Goal: Use online tool/utility: Utilize a website feature to perform a specific function

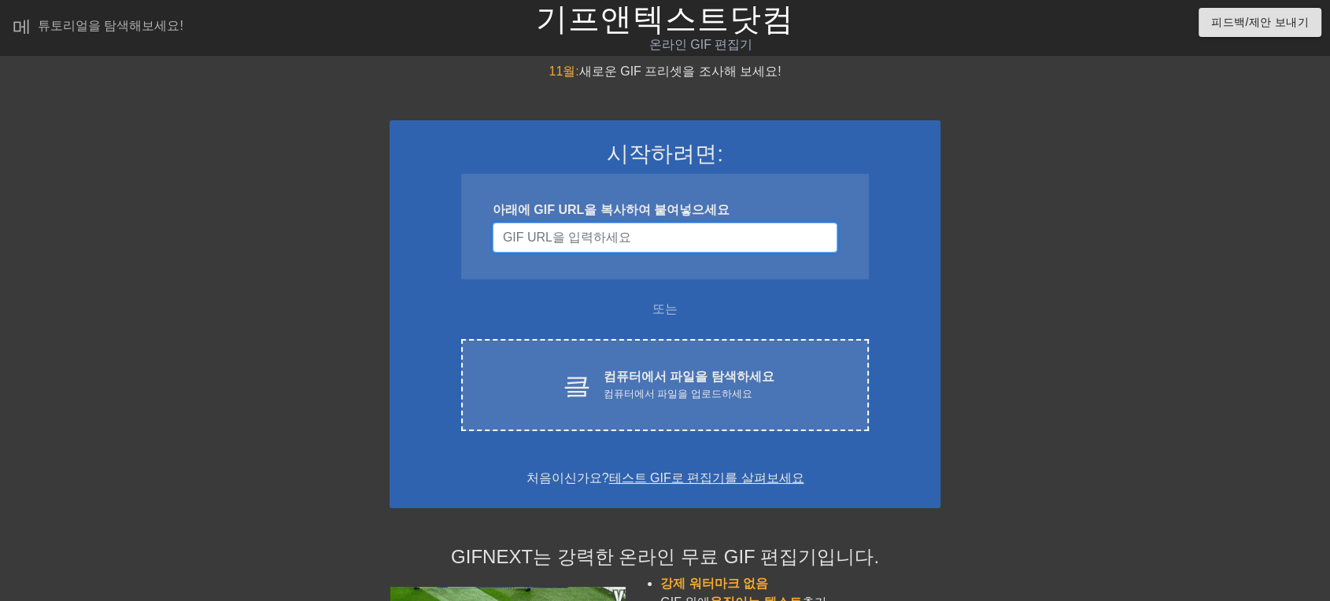
click at [622, 231] on input "사용자 이름" at bounding box center [665, 238] width 345 height 30
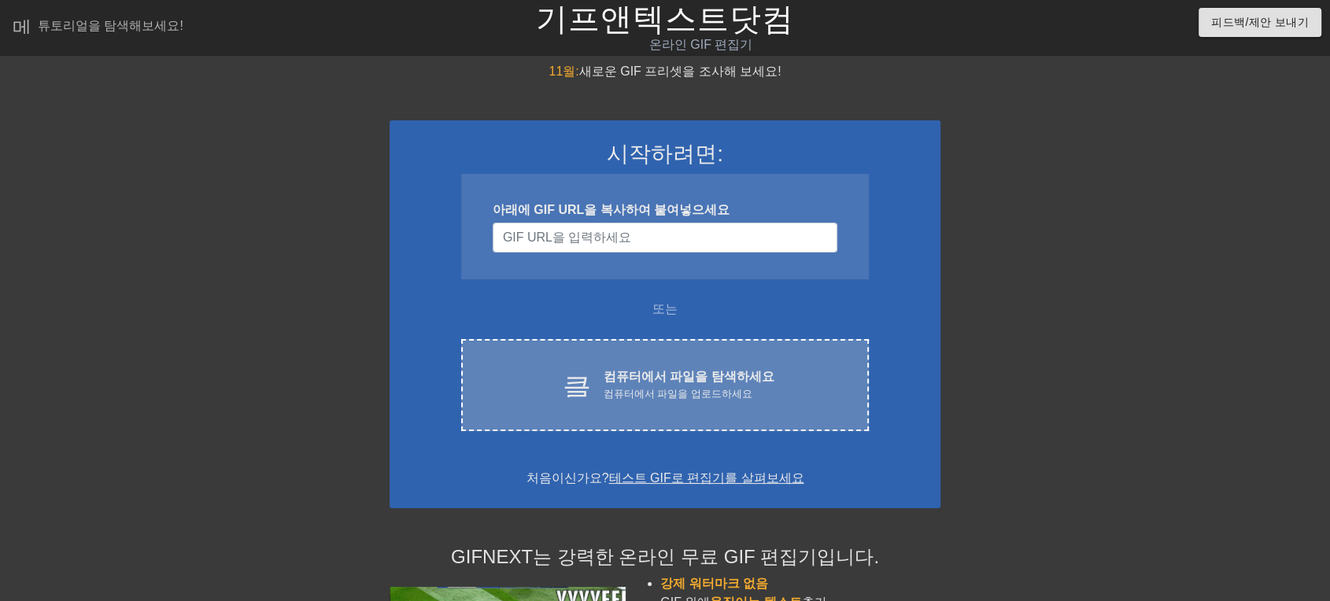
click at [812, 404] on div "클라우드 업로드 컴퓨터에서 파일을 탐색하세요 컴퓨터에서 파일을 업로드하세요 Choose files" at bounding box center [665, 385] width 408 height 92
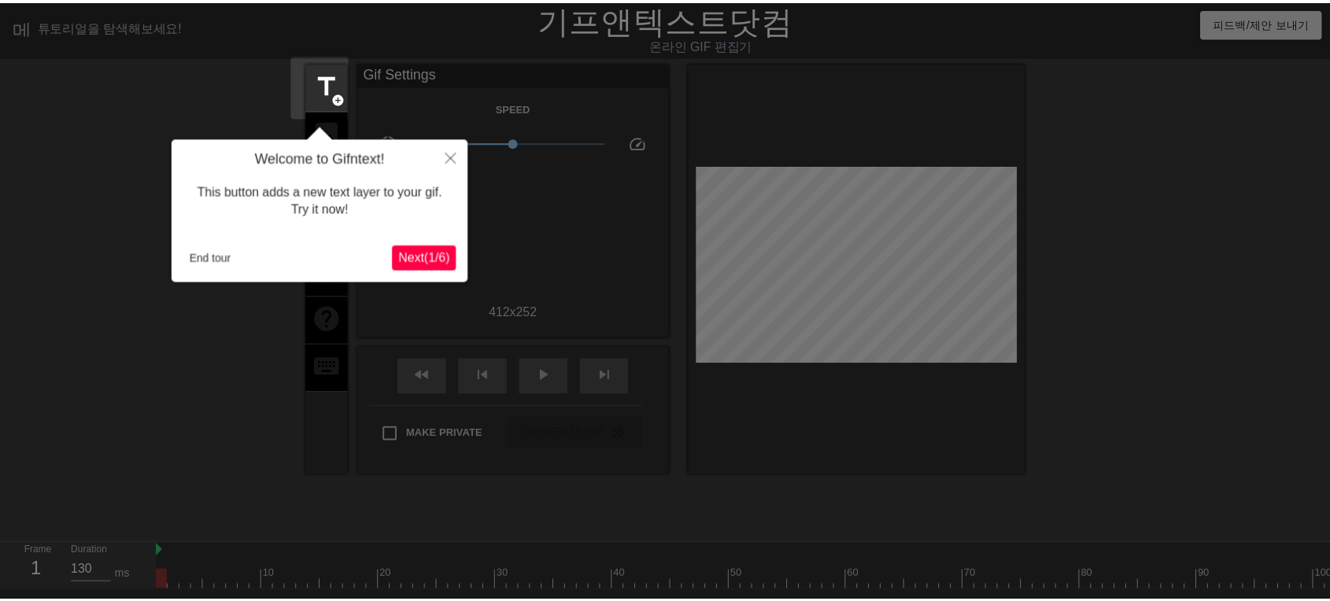
scroll to position [38, 0]
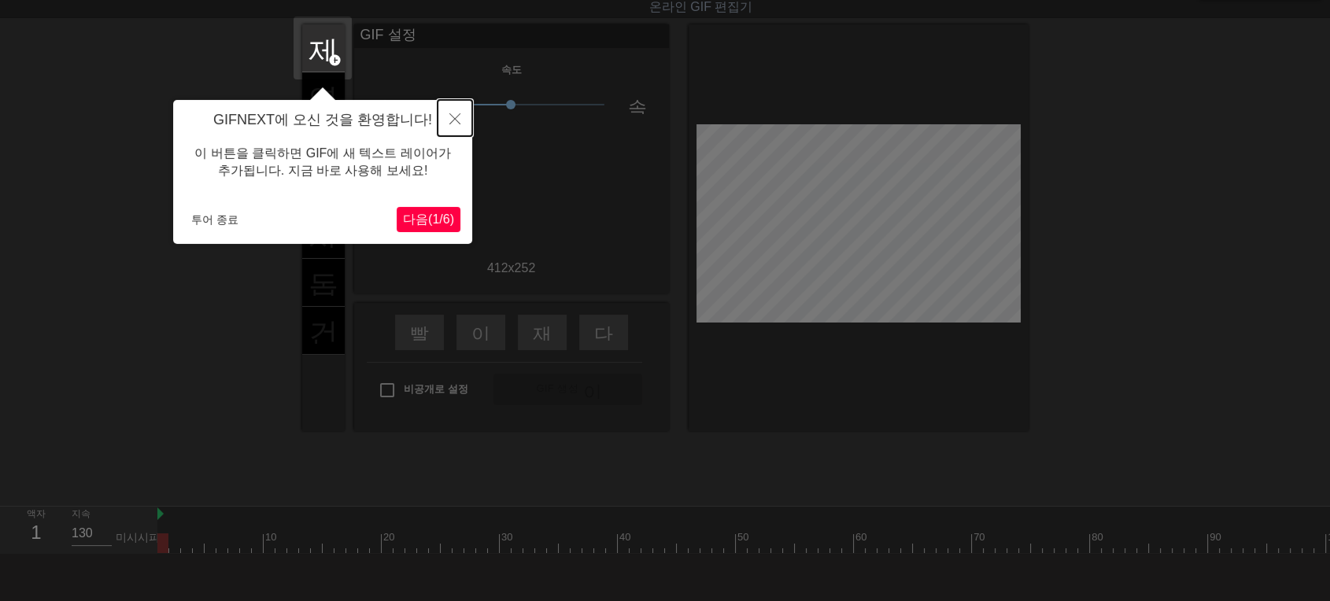
click at [461, 118] on button "닫다" at bounding box center [454, 118] width 35 height 36
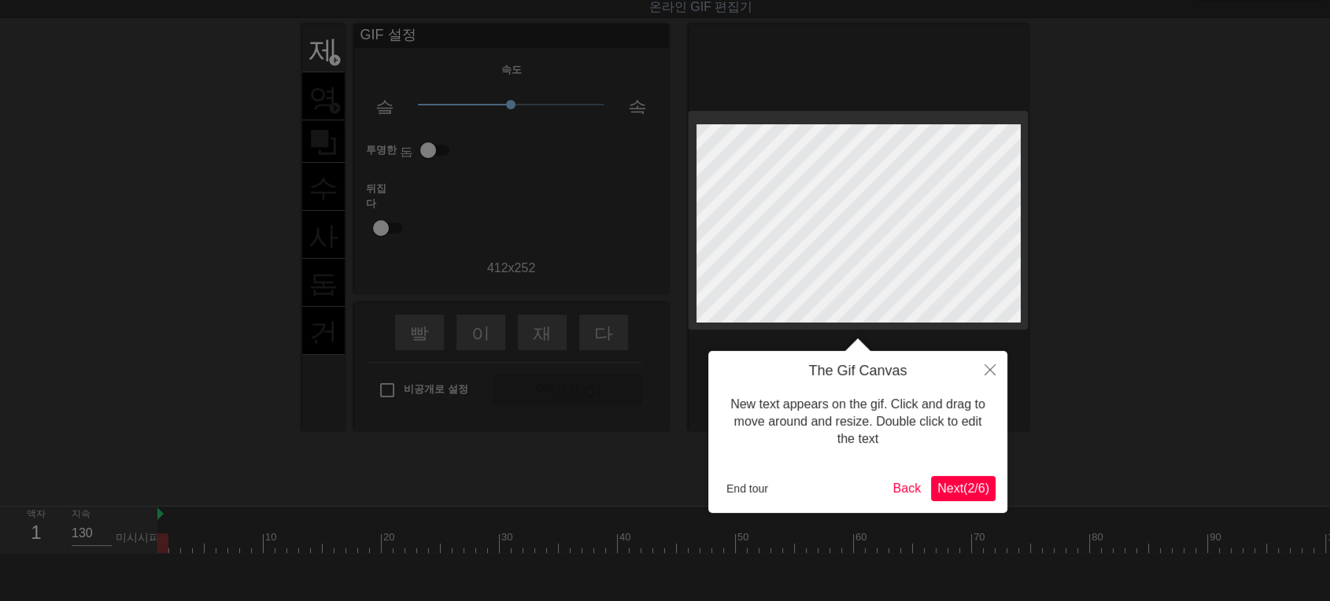
scroll to position [0, 0]
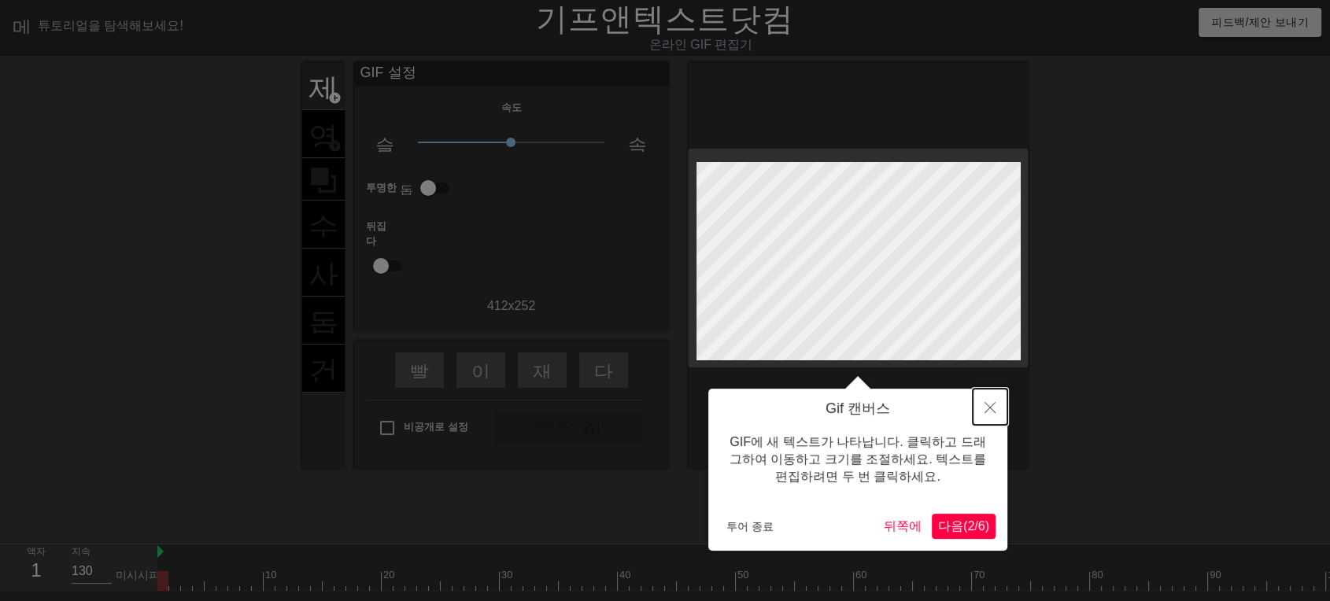
click at [984, 408] on icon "닫다" at bounding box center [989, 407] width 11 height 11
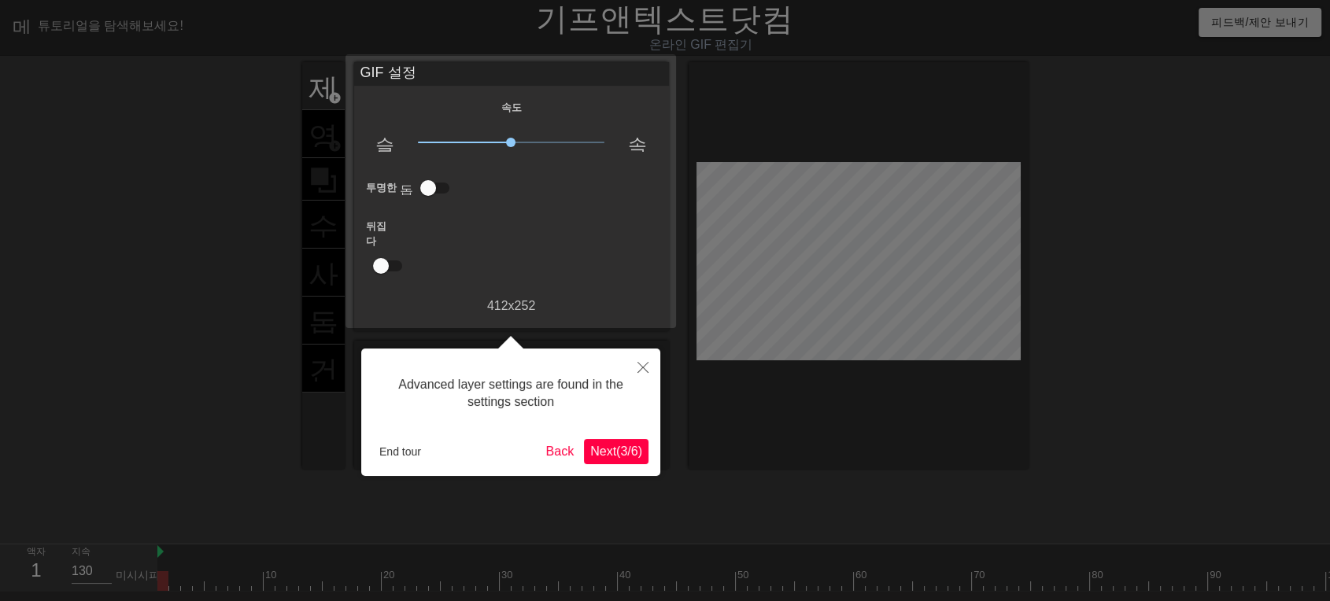
scroll to position [38, 0]
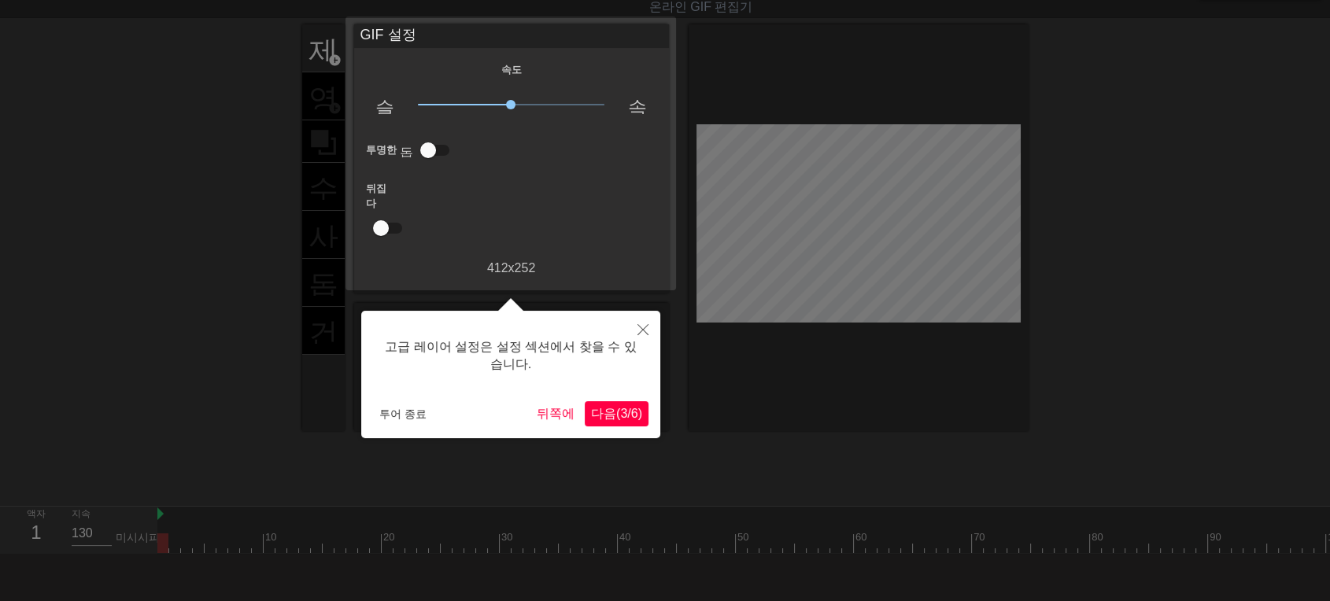
click at [661, 343] on div at bounding box center [665, 319] width 1330 height 714
click at [648, 337] on button "닫다" at bounding box center [643, 329] width 35 height 36
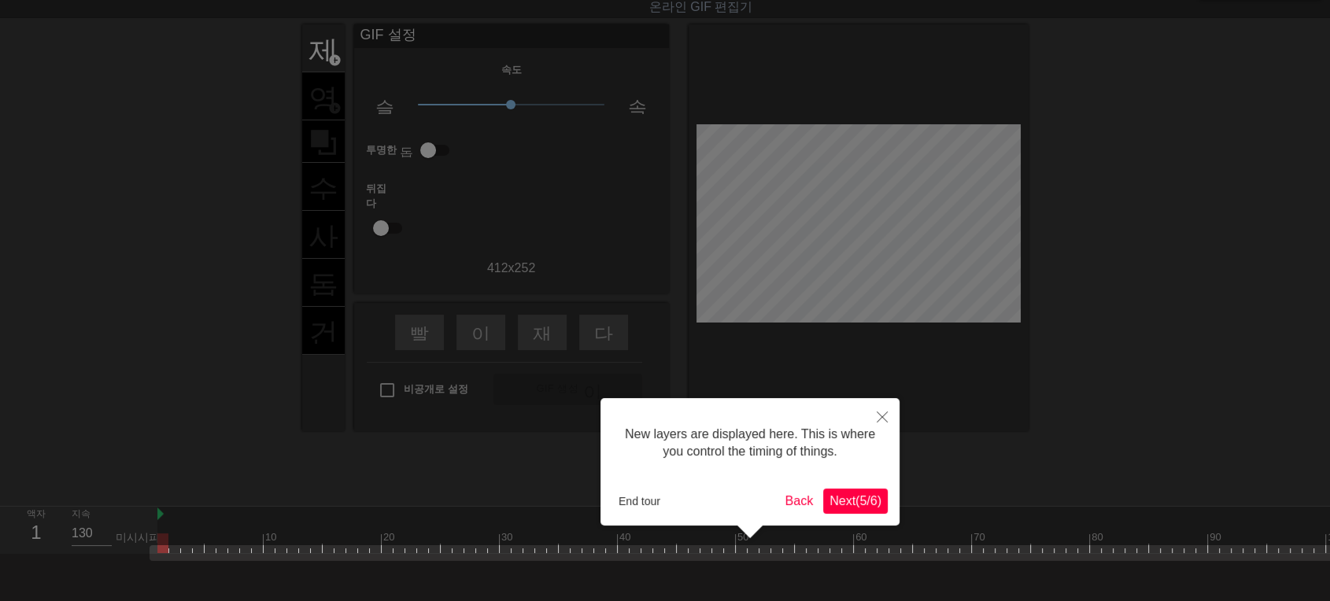
scroll to position [99, 0]
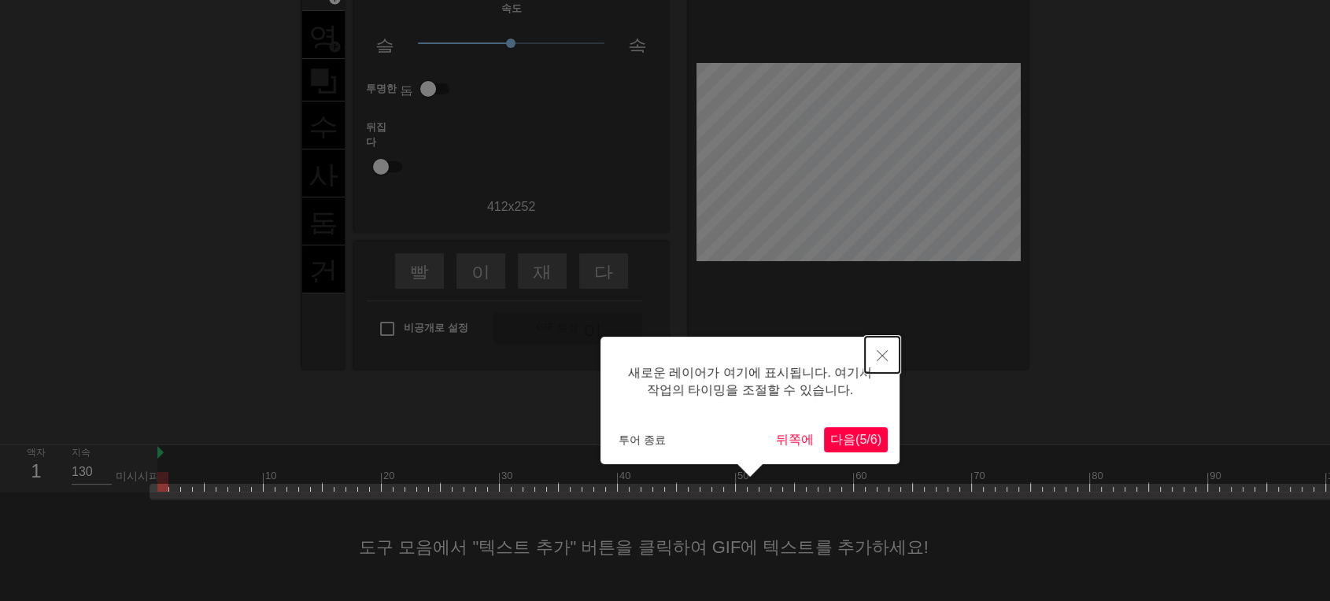
click at [869, 356] on button "닫다" at bounding box center [882, 355] width 35 height 36
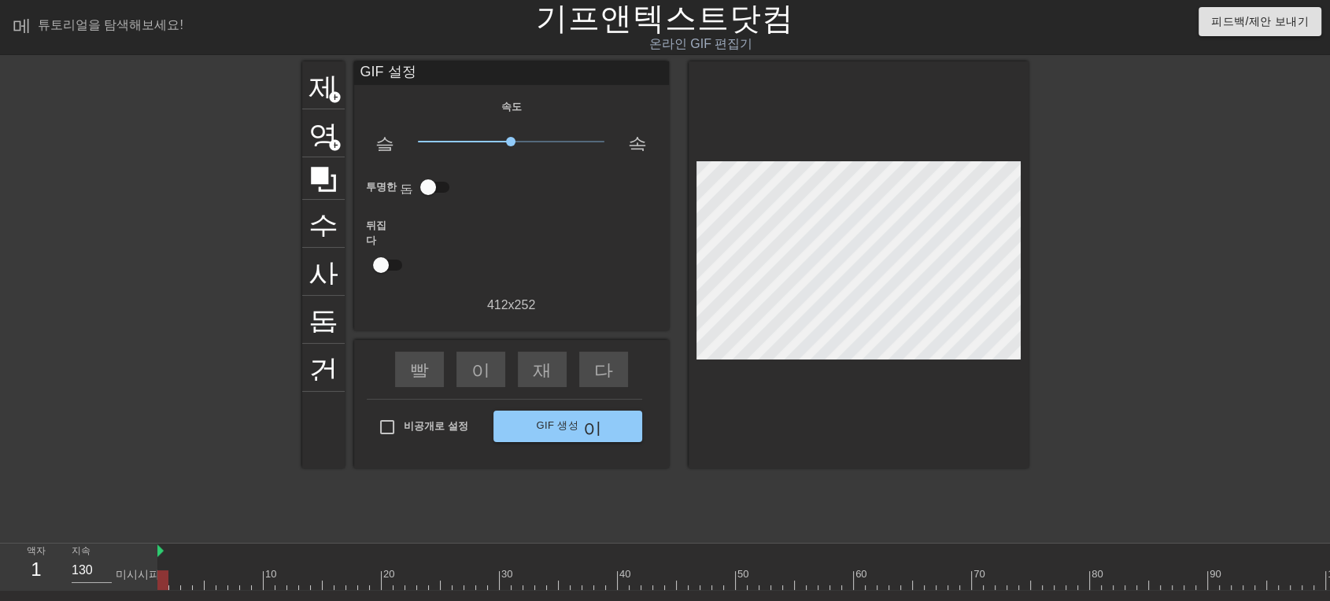
scroll to position [0, 0]
click at [323, 104] on div "제목 add_circle" at bounding box center [323, 86] width 42 height 48
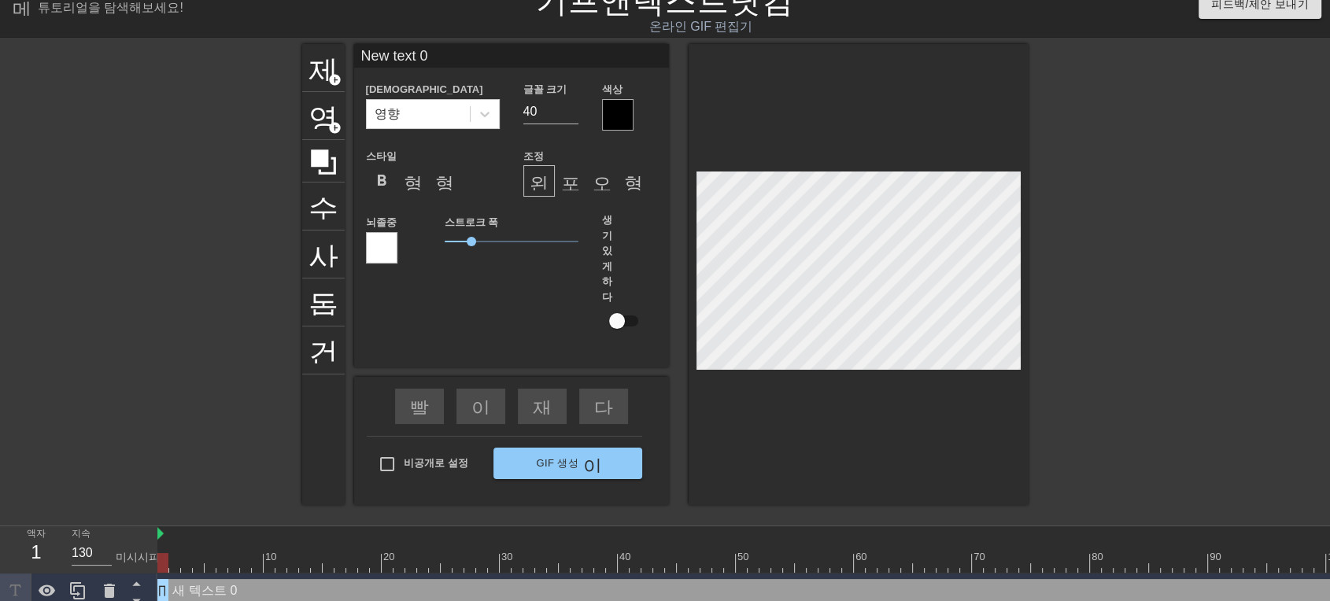
scroll to position [28, 0]
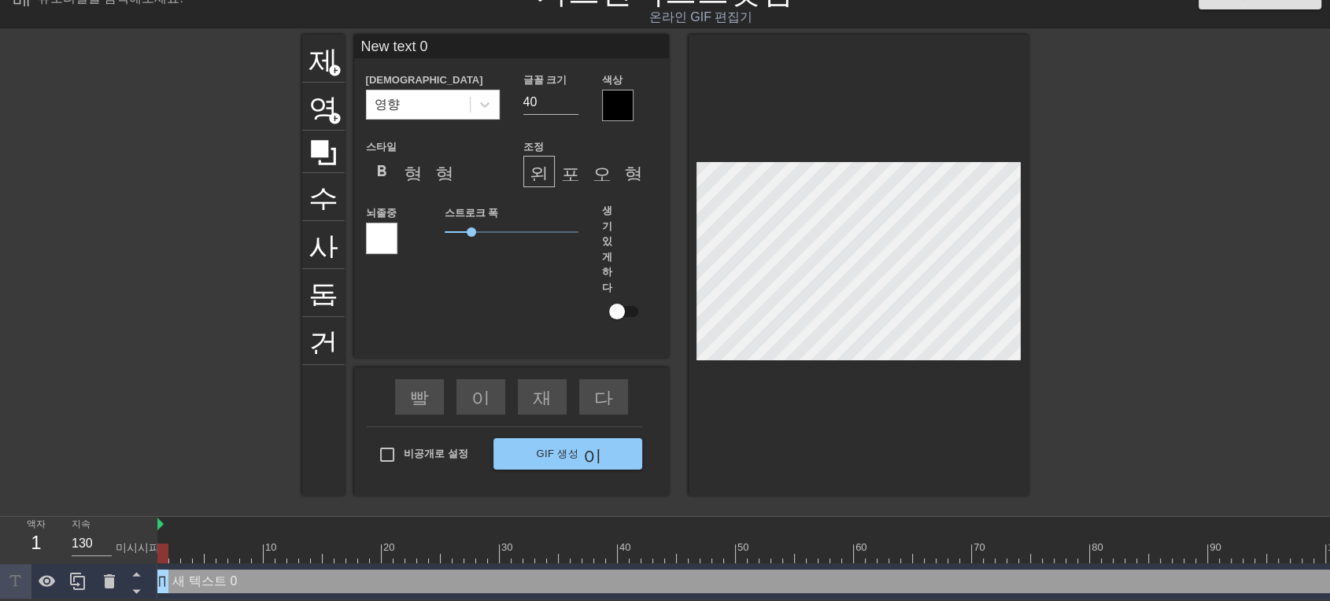
click at [875, 344] on div at bounding box center [858, 265] width 340 height 461
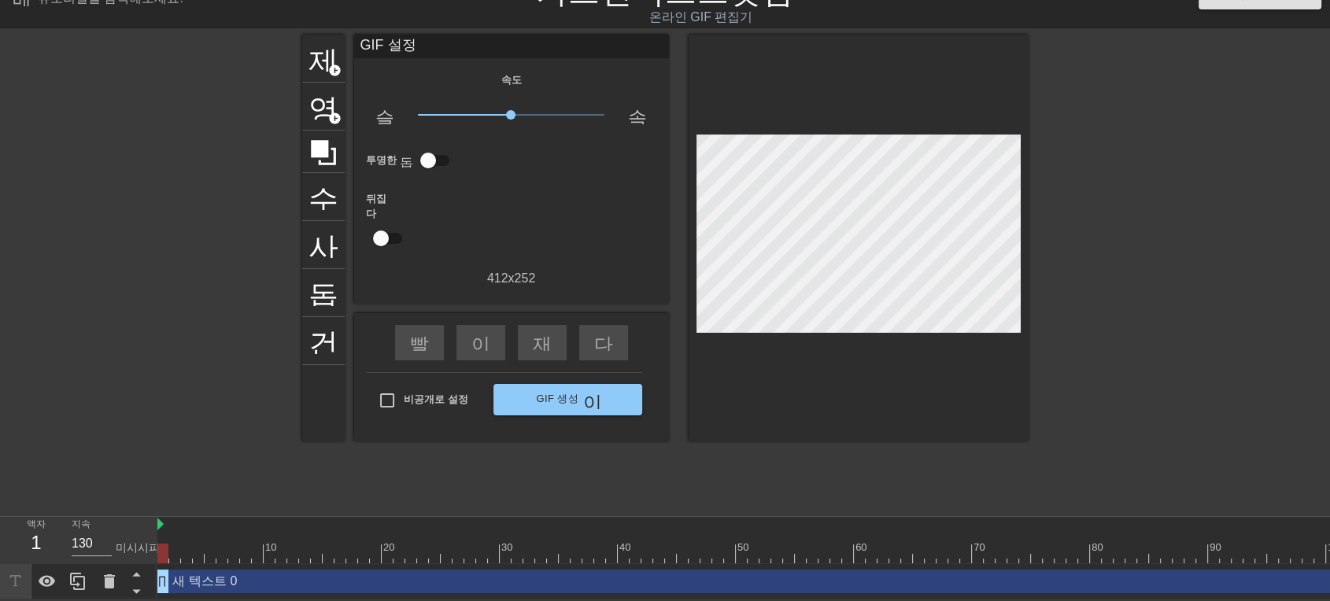
drag, startPoint x: 197, startPoint y: 578, endPoint x: 226, endPoint y: 581, distance: 29.4
click at [226, 581] on div "새 텍스트 0 드래그 핸들 드래그 핸들" at bounding box center [824, 582] width 1334 height 24
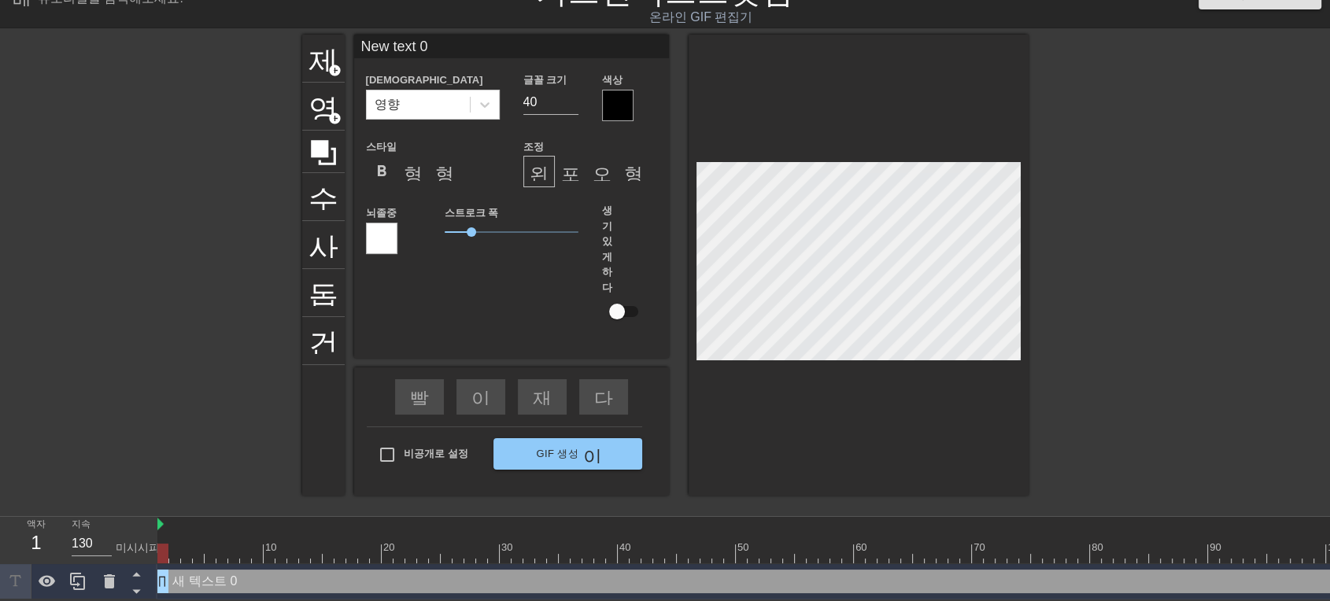
click at [279, 571] on div "새 텍스트 0 드래그 핸들 드래그 핸들" at bounding box center [824, 582] width 1334 height 24
type input "ㄹ text 0"
type textarea "ㄹ text 0"
type input "ㄹ text"
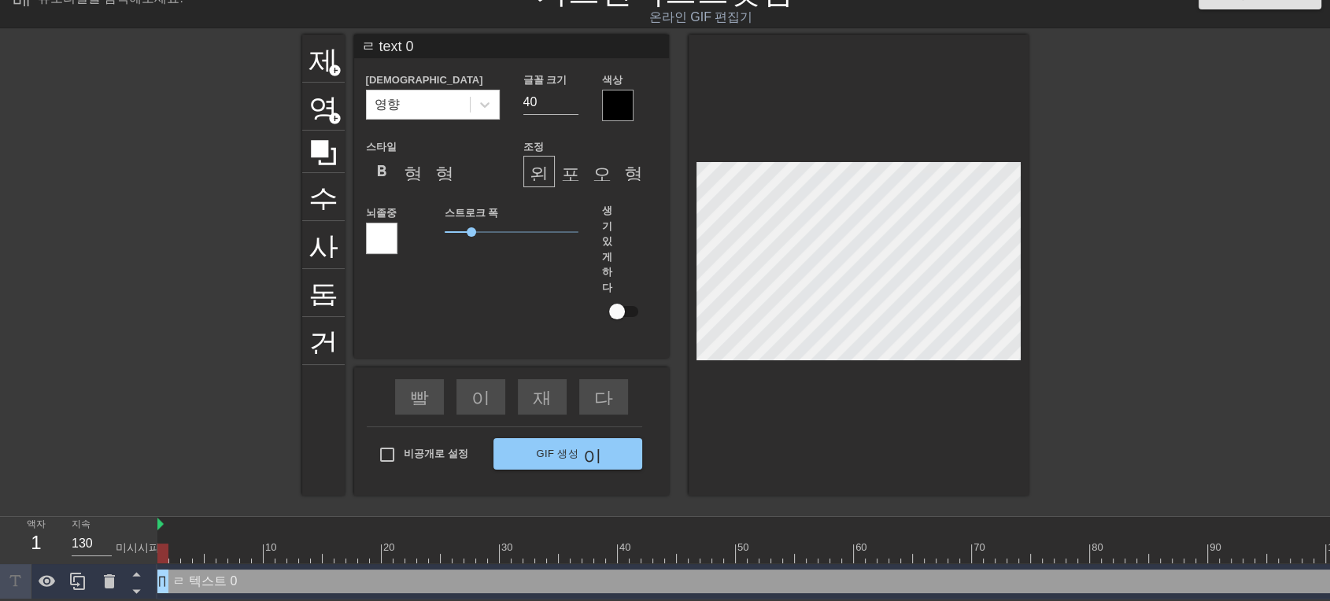
type textarea "ㄹ text"
type input "ㄹ text"
type textarea "ㄹ te"
type input "ㄹ t"
type textarea "ㄹ"
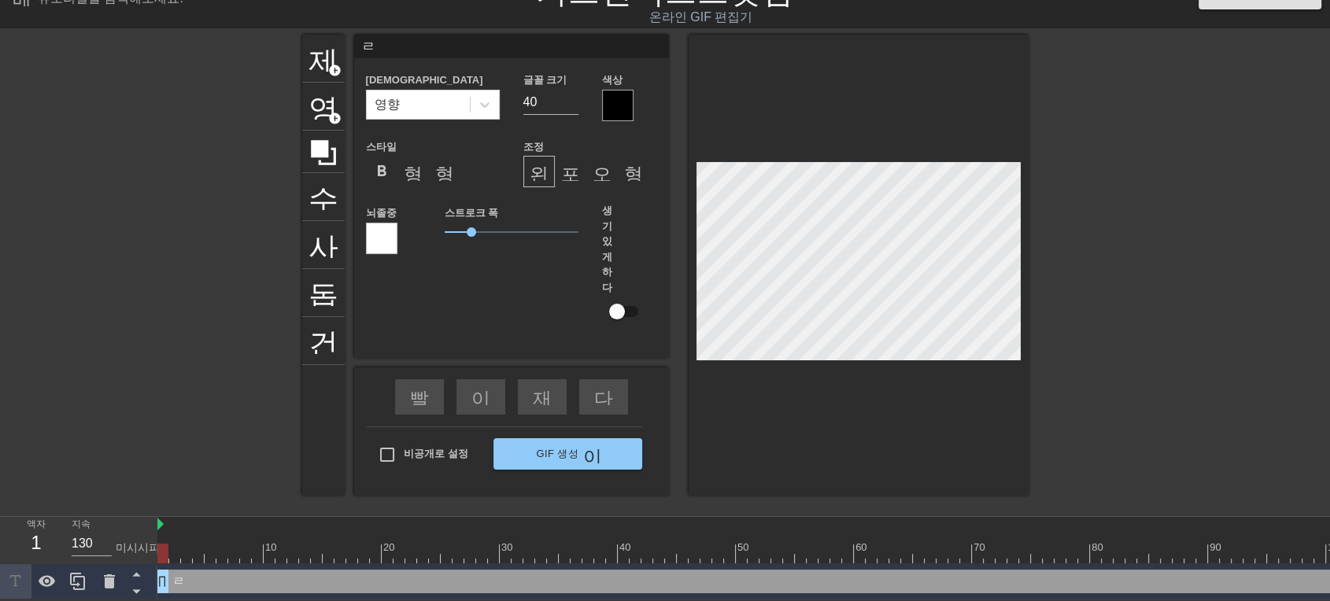
type input "ㄹ"
type textarea "ㄹ"
type input "ㅁ"
type textarea "ㅁ"
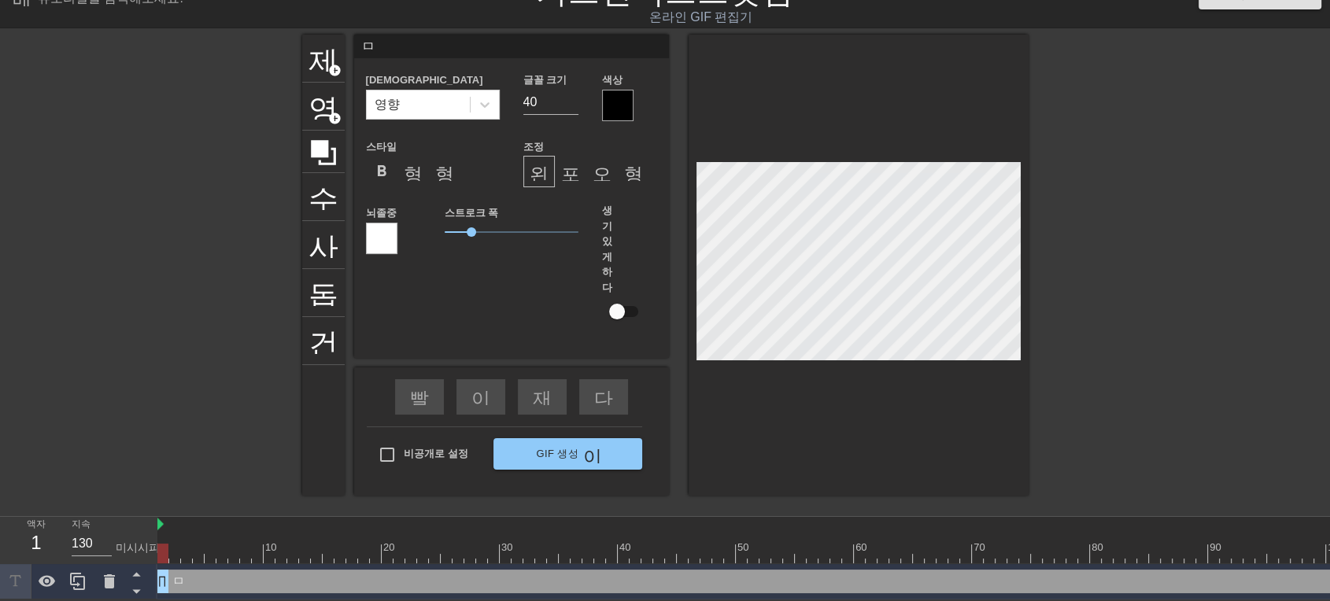
type input "마"
type textarea "마"
type input "맣"
type textarea "맣"
type input "마"
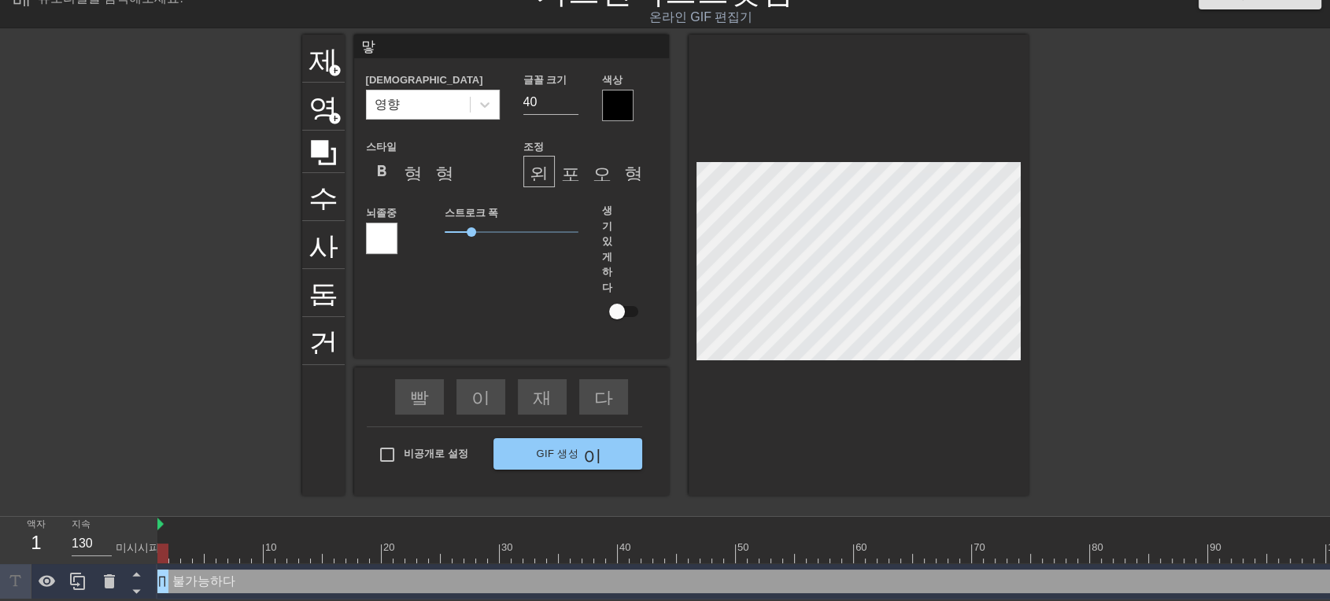
type textarea "마"
type input "ㅁ"
type textarea "ㅁ"
type input "무"
type textarea "무"
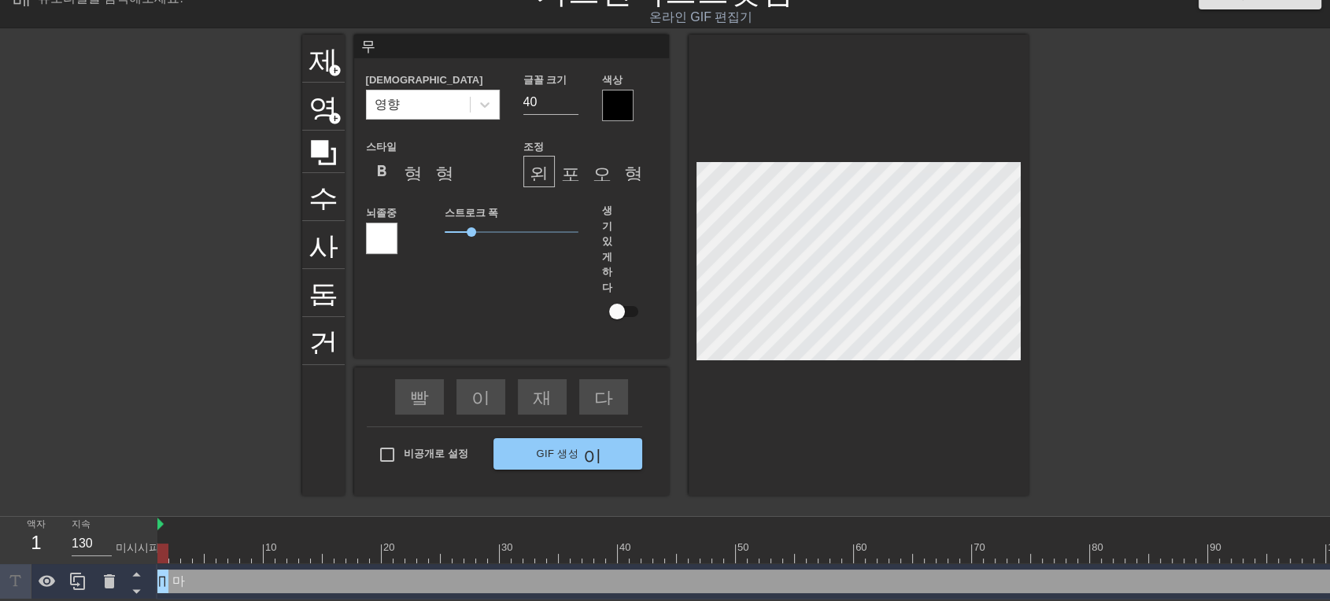
type input "뭏"
type textarea "뭏"
type input "무하"
type textarea "무하"
type input "무함"
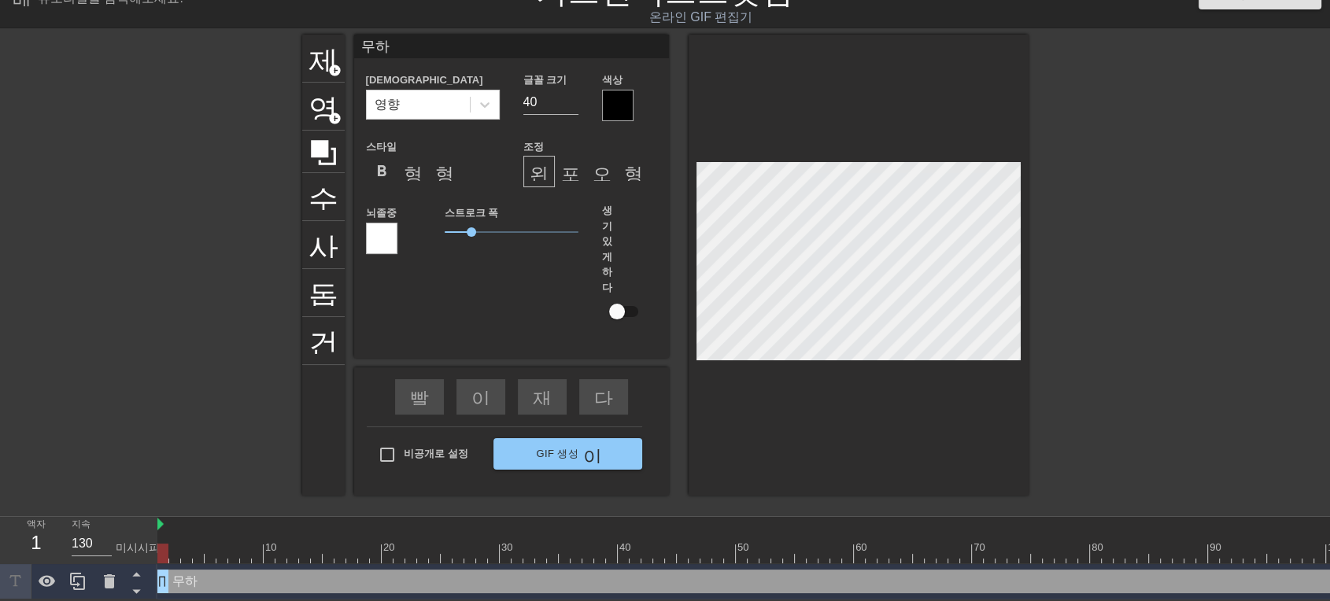
type textarea "무함"
type input "무하마"
type textarea "무하마"
type input "무하맏"
type textarea "무하맏"
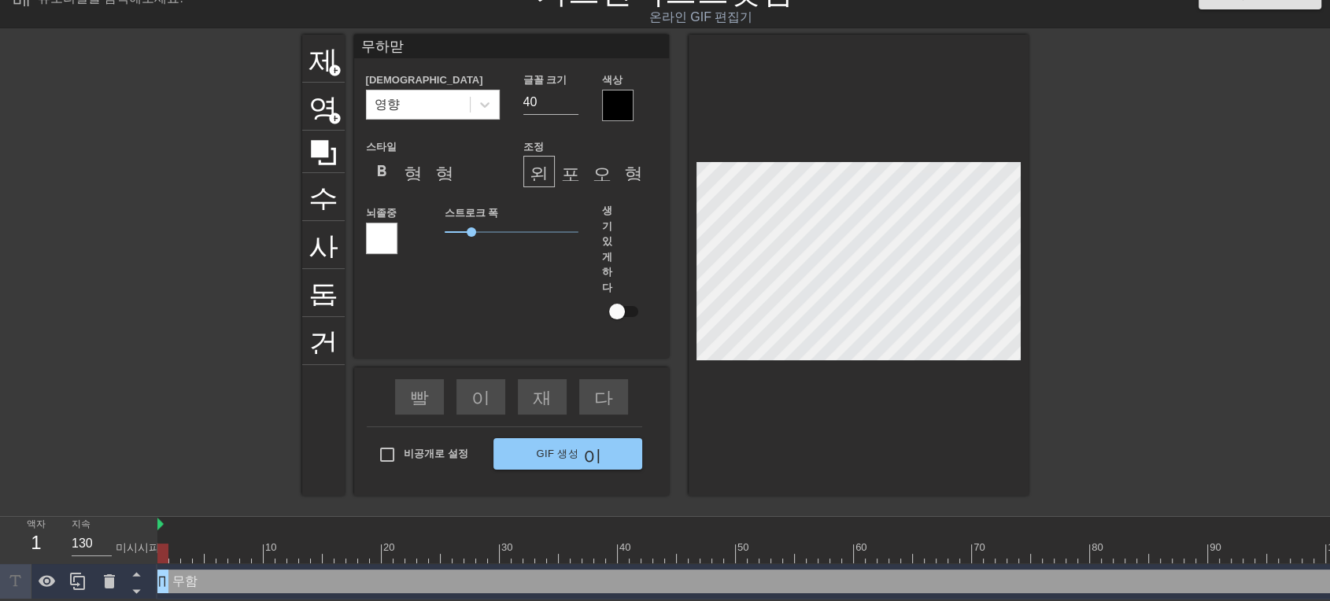
type input "무하마드"
type textarea "무하마드"
type input "무하마등"
type textarea "무하마등"
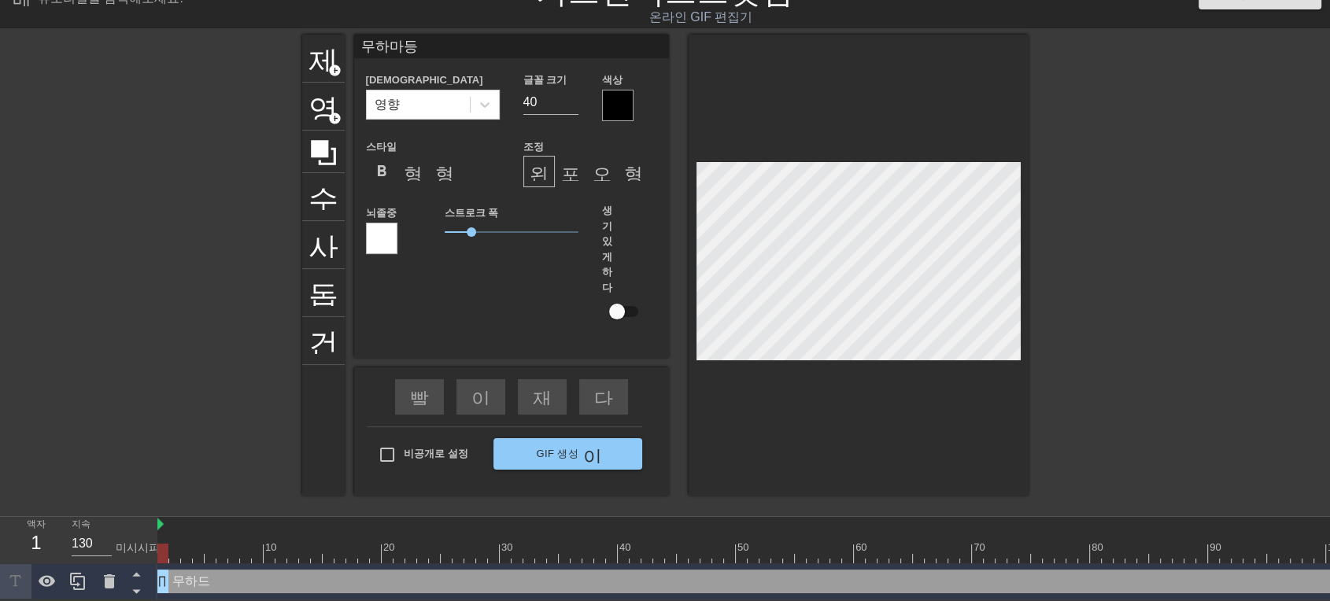
type input "[DEMOGRAPHIC_DATA][PERSON_NAME]"
type textarea "[DEMOGRAPHIC_DATA][PERSON_NAME]"
type input "무하마드엑"
type textarea "무하마드엑"
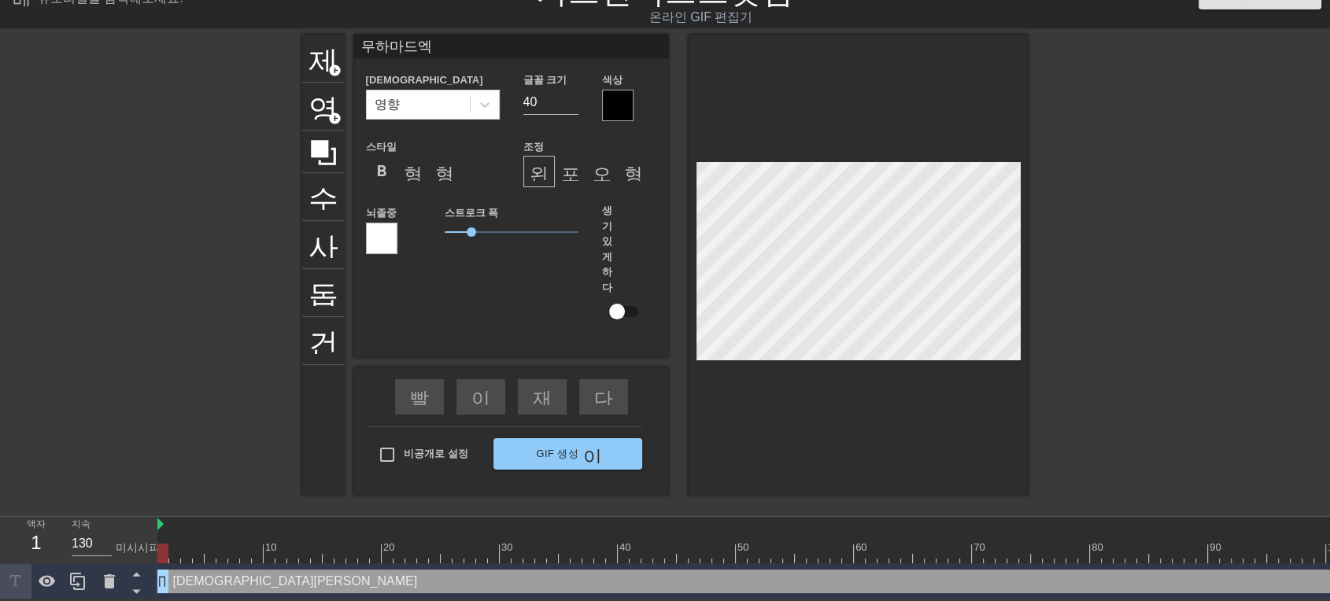
type input "[PERSON_NAME]에게"
type textarea "[PERSON_NAME]에게"
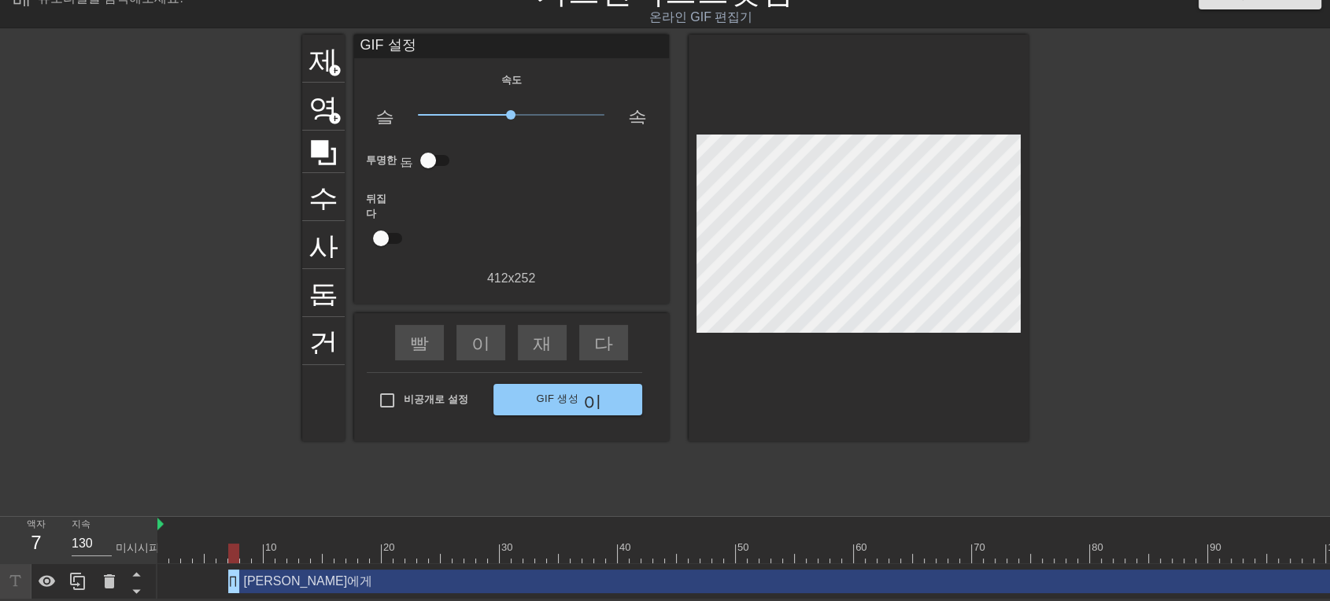
drag, startPoint x: 163, startPoint y: 584, endPoint x: 231, endPoint y: 479, distance: 125.1
click at [231, 479] on div "메뉴_북 튜토리얼을 탐색해보세요! 기프앤텍스트닷컴 온라인 GIF 편집기 피드백/제안 보내기 제목 add_circle 영상 add_circle …" at bounding box center [665, 285] width 1330 height 627
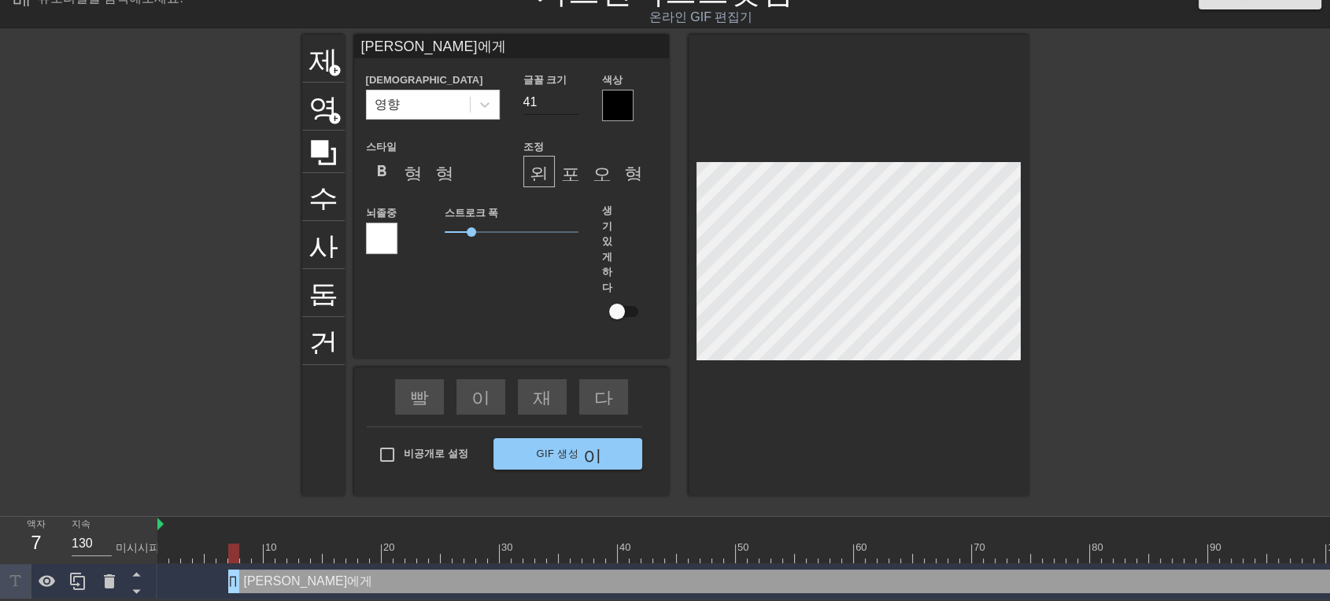
click at [570, 97] on input "41" at bounding box center [550, 102] width 55 height 25
type input "42"
click at [570, 97] on input "42" at bounding box center [550, 102] width 55 height 25
click at [397, 174] on div "형식_이탤릭체" at bounding box center [412, 171] width 31 height 31
click at [370, 168] on div "format_bold" at bounding box center [381, 171] width 31 height 31
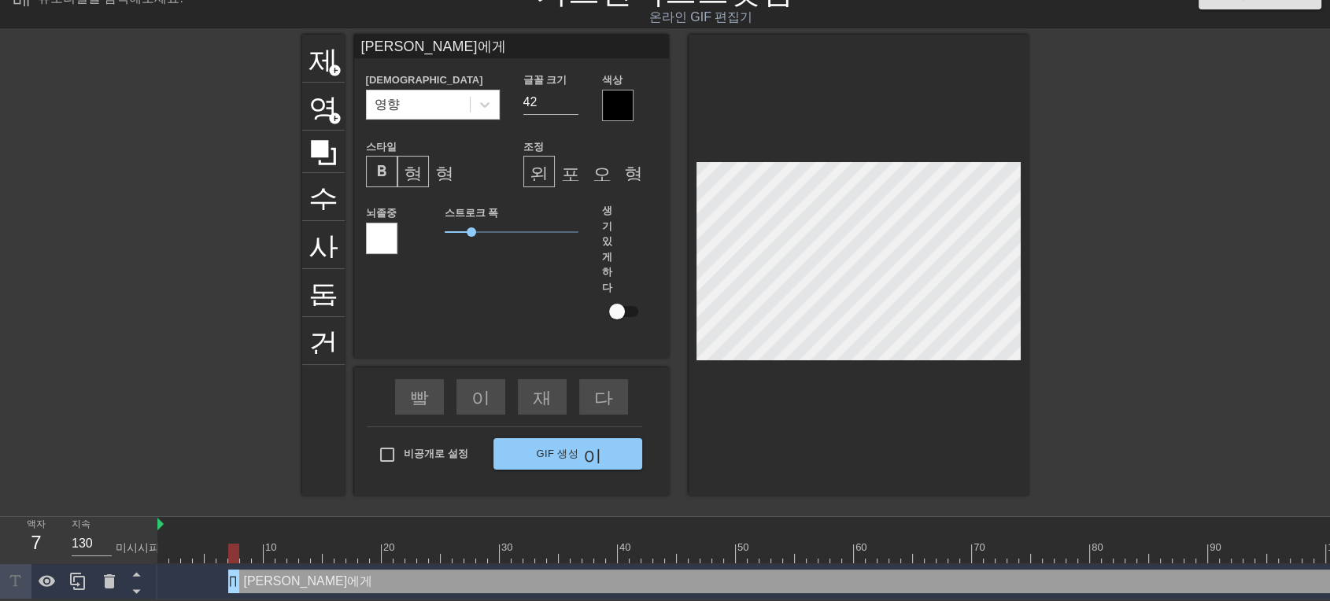
click at [407, 168] on font "형식_이탤릭체" at bounding box center [470, 171] width 132 height 19
click at [308, 112] on font "영상" at bounding box center [338, 105] width 60 height 30
drag, startPoint x: 471, startPoint y: 232, endPoint x: 437, endPoint y: 209, distance: 40.2
click at [440, 227] on span "0.15" at bounding box center [444, 231] width 9 height 9
click at [378, 231] on div at bounding box center [381, 238] width 31 height 31
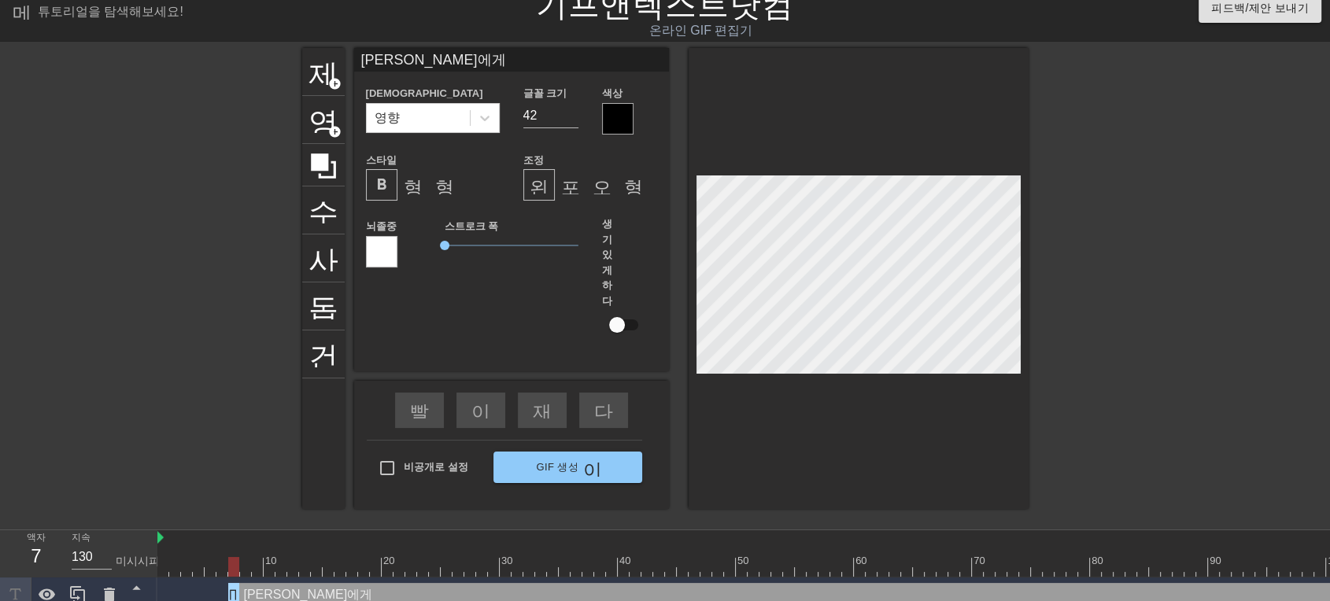
scroll to position [2, 2]
type input "ㅍ무[PERSON_NAME]에게"
type textarea "ㅍ무[PERSON_NAME]에게"
type input "피무하마드에게"
type textarea "피무하마드에게"
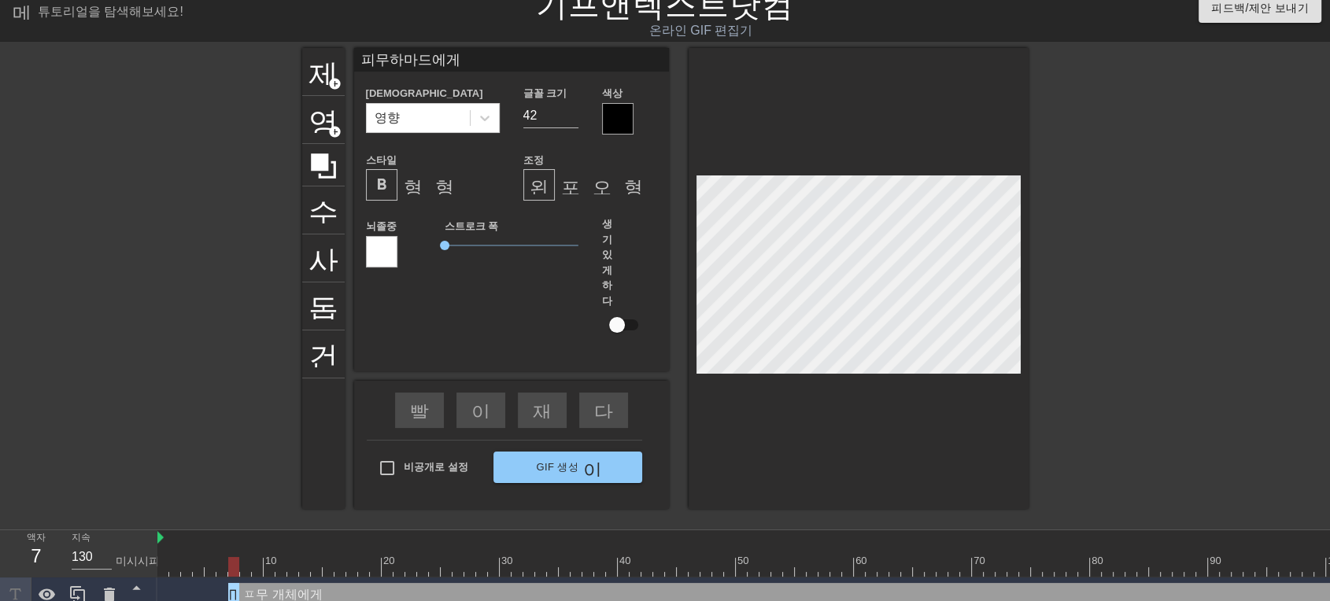
type input "[PERSON_NAME]에게"
type textarea "[PERSON_NAME]에게"
type input "[PERSON_NAME]에게"
type textarea "[PERSON_NAME]에게"
type input "[PERSON_NAME]에게"
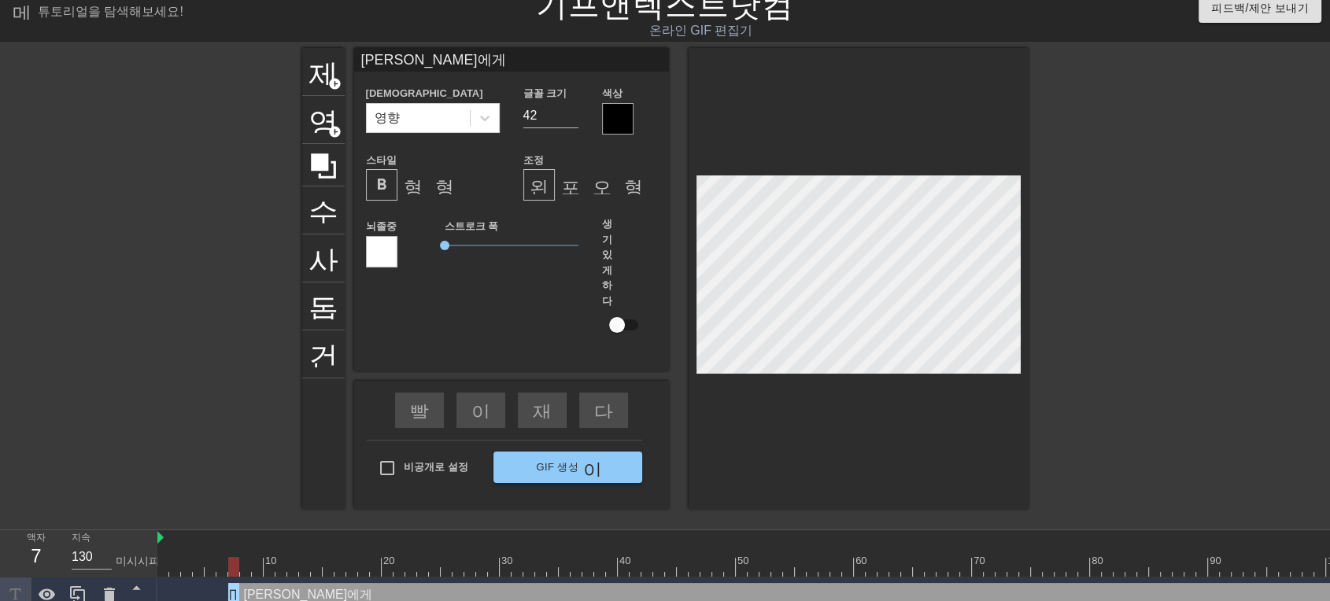
type textarea "[PERSON_NAME]에게"
type input "피리부무[PERSON_NAME]에게"
type textarea "피리부무[PERSON_NAME]에게"
type input "피리ㅂ무[PERSON_NAME]에게"
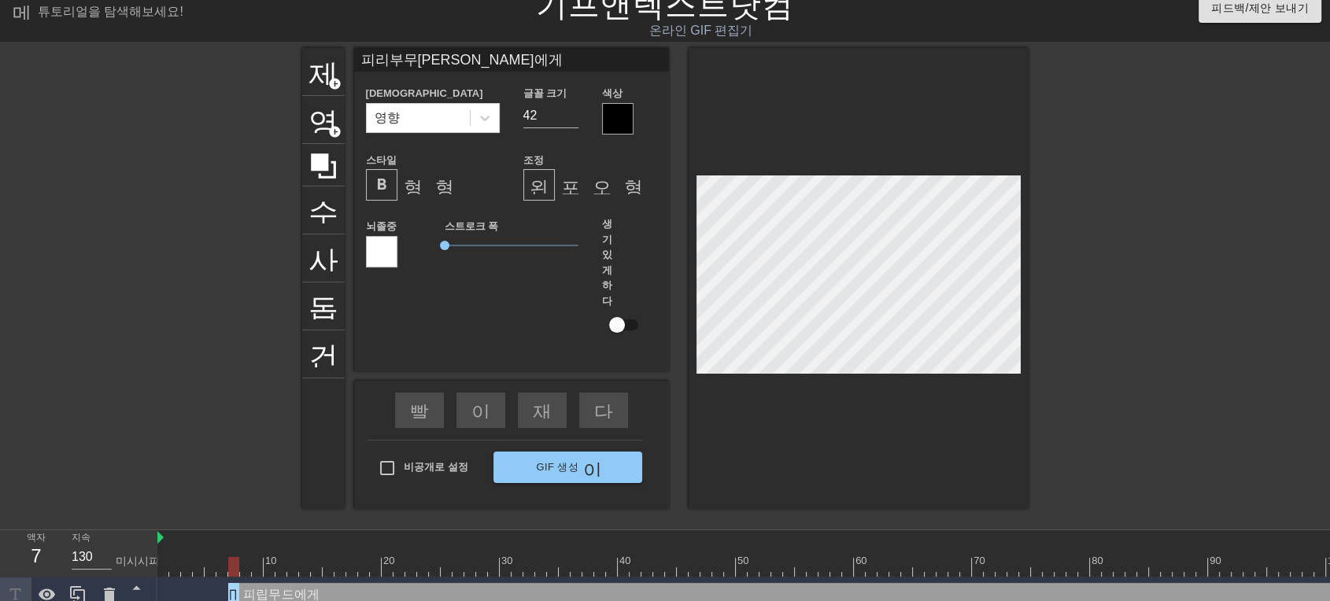
type textarea "피리ㅂ무[PERSON_NAME]에게"
type input "[PERSON_NAME]에게"
type textarea "[PERSON_NAME]에게"
type input "피리ㅂ무[PERSON_NAME]에게"
type textarea "피리ㅂ무[PERSON_NAME]에게"
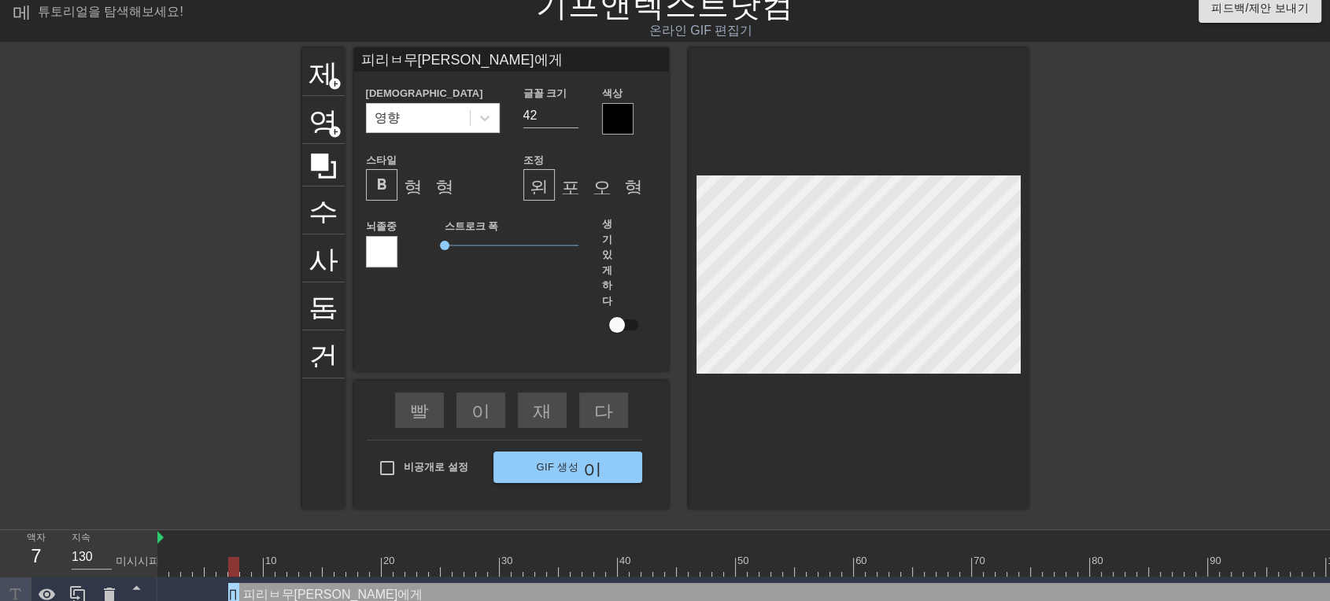
type input "피리부무[PERSON_NAME]에게"
type textarea "피리부무[PERSON_NAME]에게"
type input "피리붇무[PERSON_NAME]에게"
type textarea "피리붇무[PERSON_NAME]에게"
type input "[PERSON_NAME]에게"
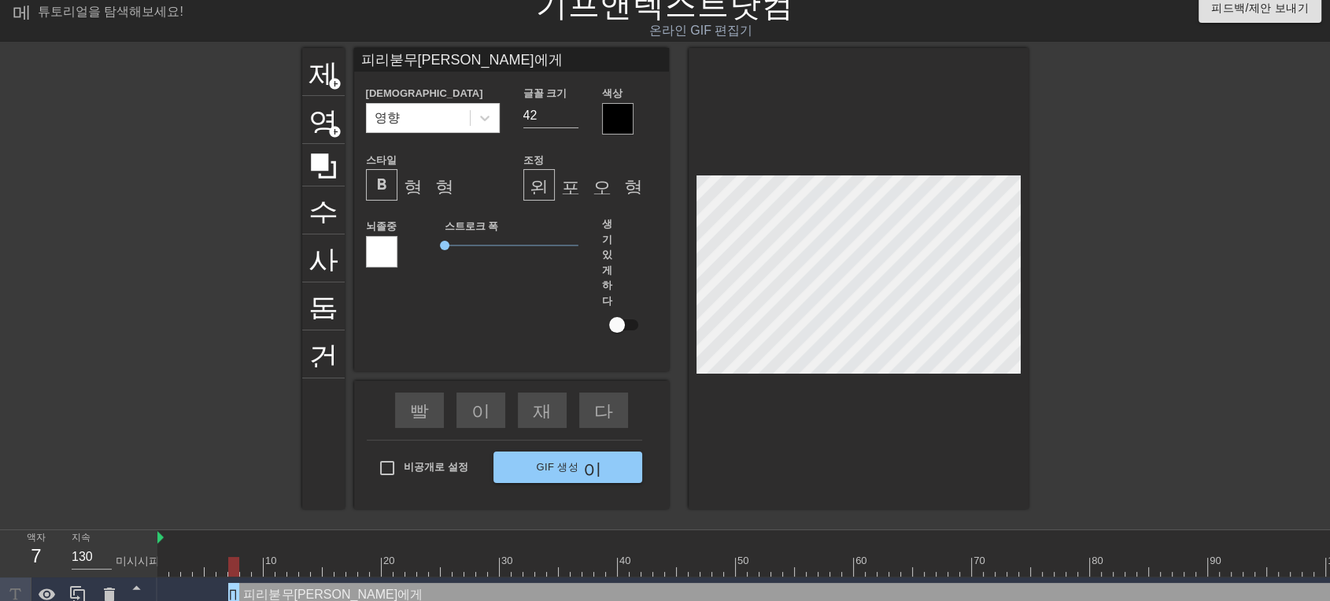
type textarea "[PERSON_NAME]에게"
type input "피리부든무[PERSON_NAME]에게"
type textarea "피리부든무[PERSON_NAME]에게"
type input "[PERSON_NAME]에게"
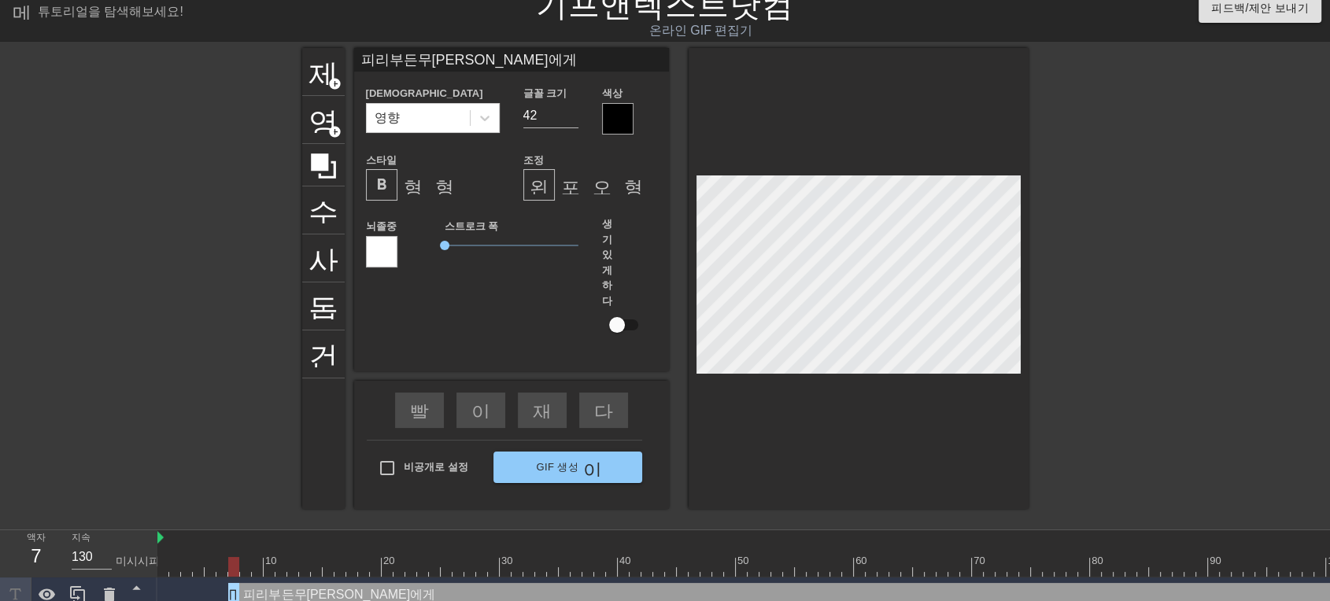
type textarea "[PERSON_NAME]에게"
type input "피리부ㄷ무[PERSON_NAME]에게"
type textarea "피리부ㄷ무[PERSON_NAME]에게"
type input "피리부무[PERSON_NAME]에게"
type textarea "피리부무[PERSON_NAME]에게"
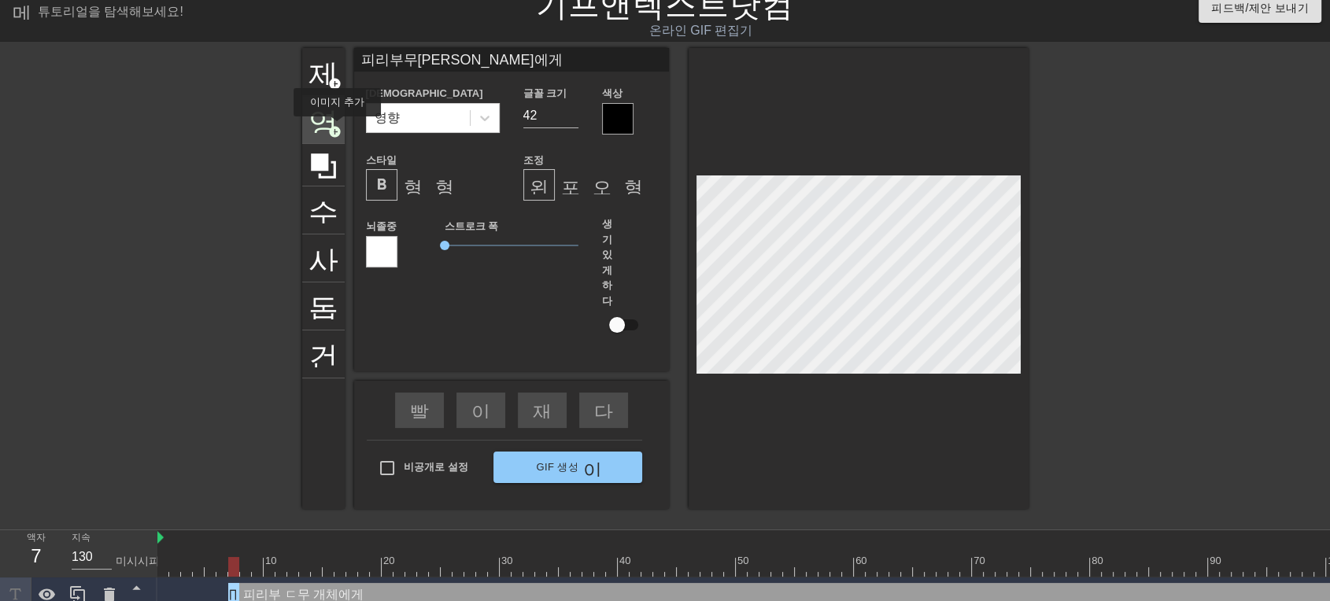
click at [334, 127] on font "add_circle" at bounding box center [334, 131] width 13 height 13
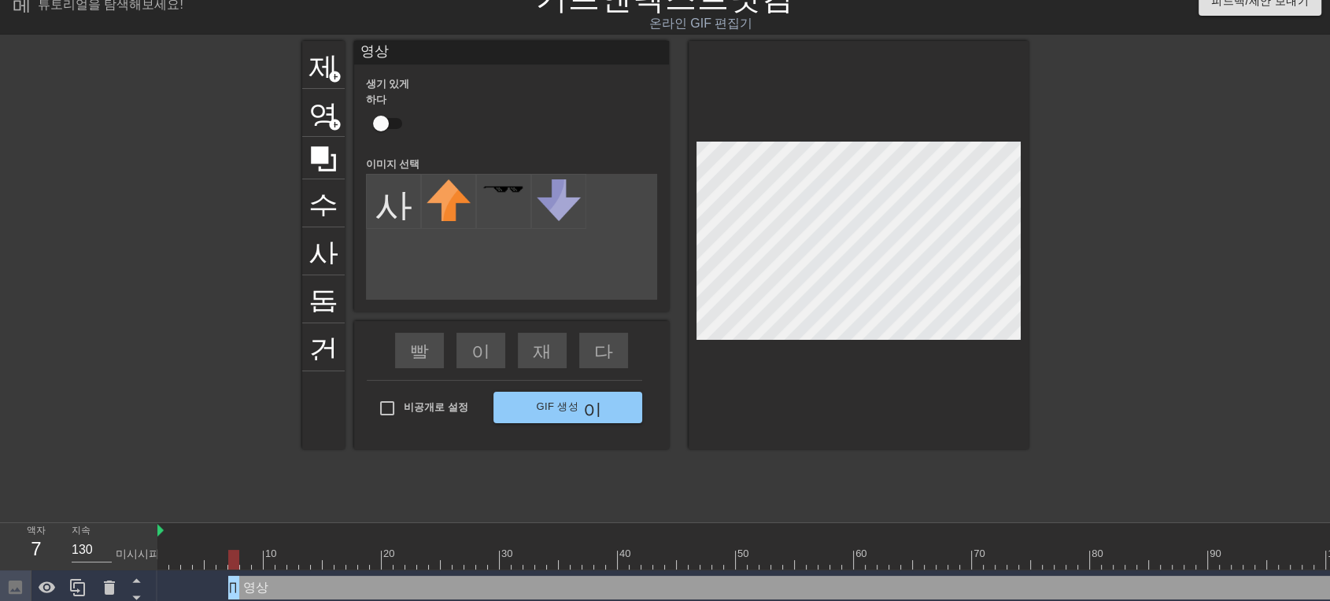
scroll to position [0, 0]
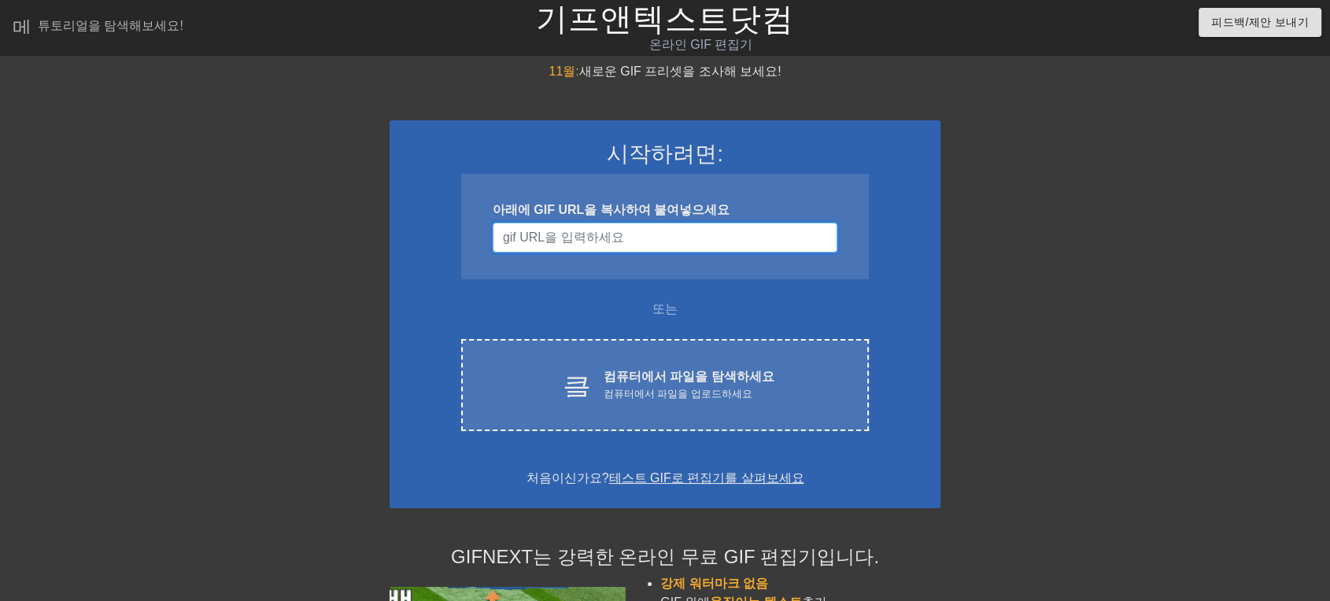
click at [696, 231] on input "사용자 이름" at bounding box center [665, 238] width 345 height 30
paste input "https://x.com/zzalmachine/status/718294466935828480"
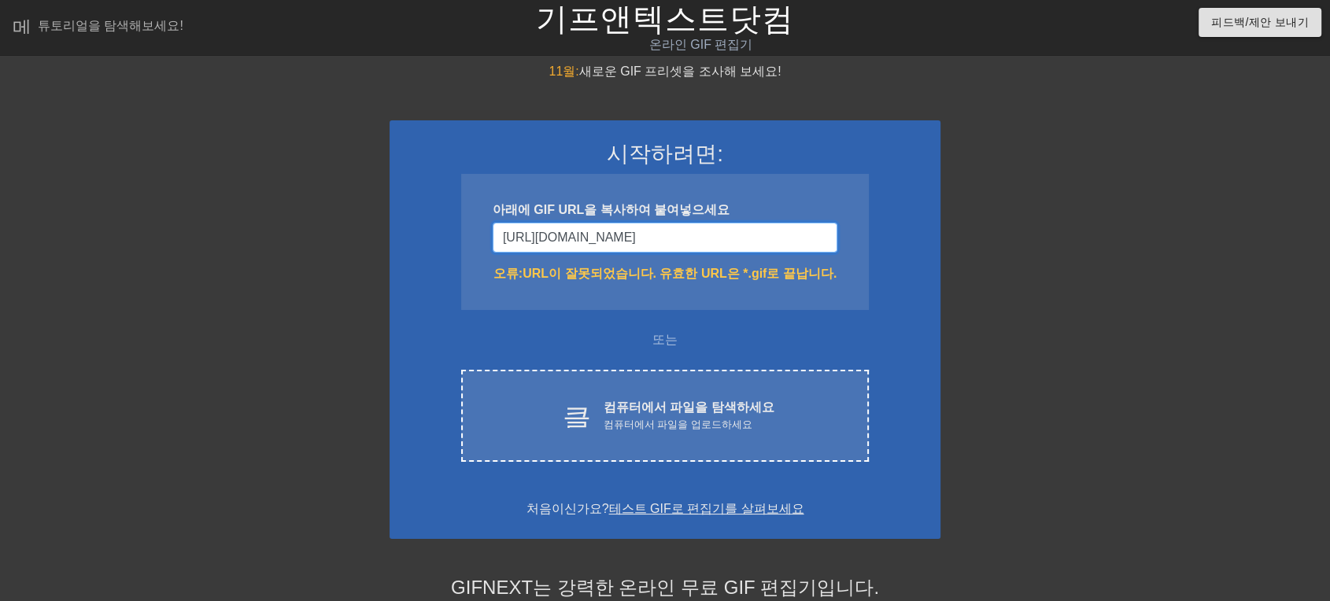
type input "https://x.com/zzalmachine/status/718294466935828480"
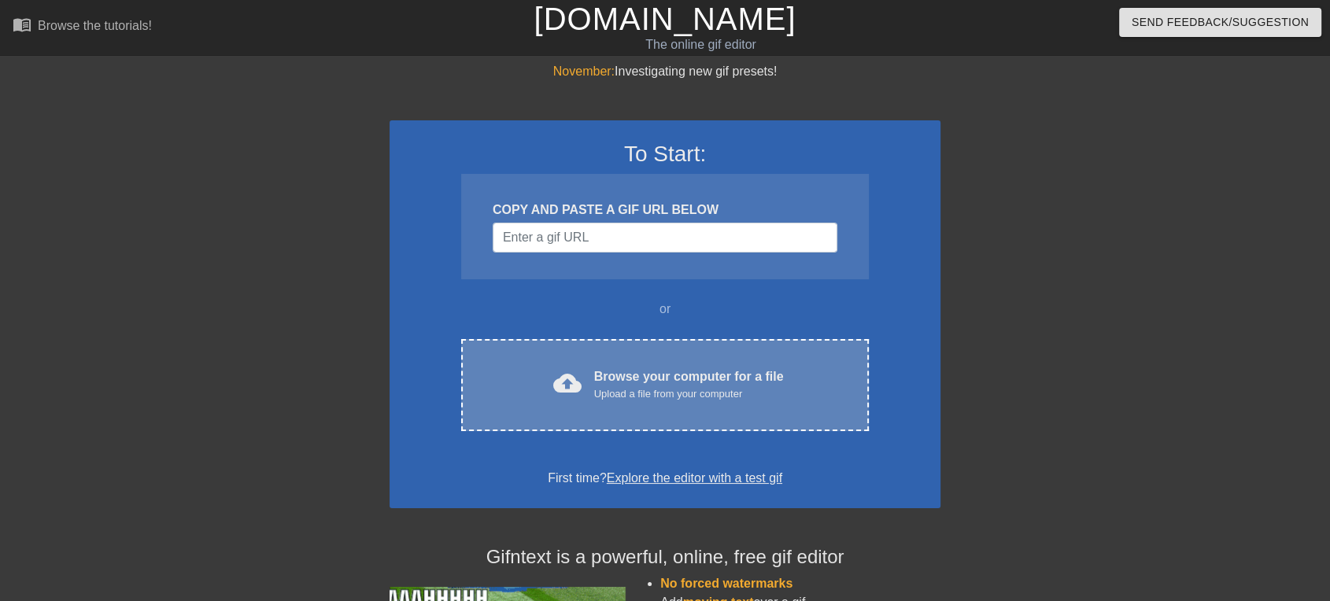
click at [658, 348] on div "cloud_upload Browse your computer for a file Upload a file from your computer C…" at bounding box center [665, 385] width 408 height 92
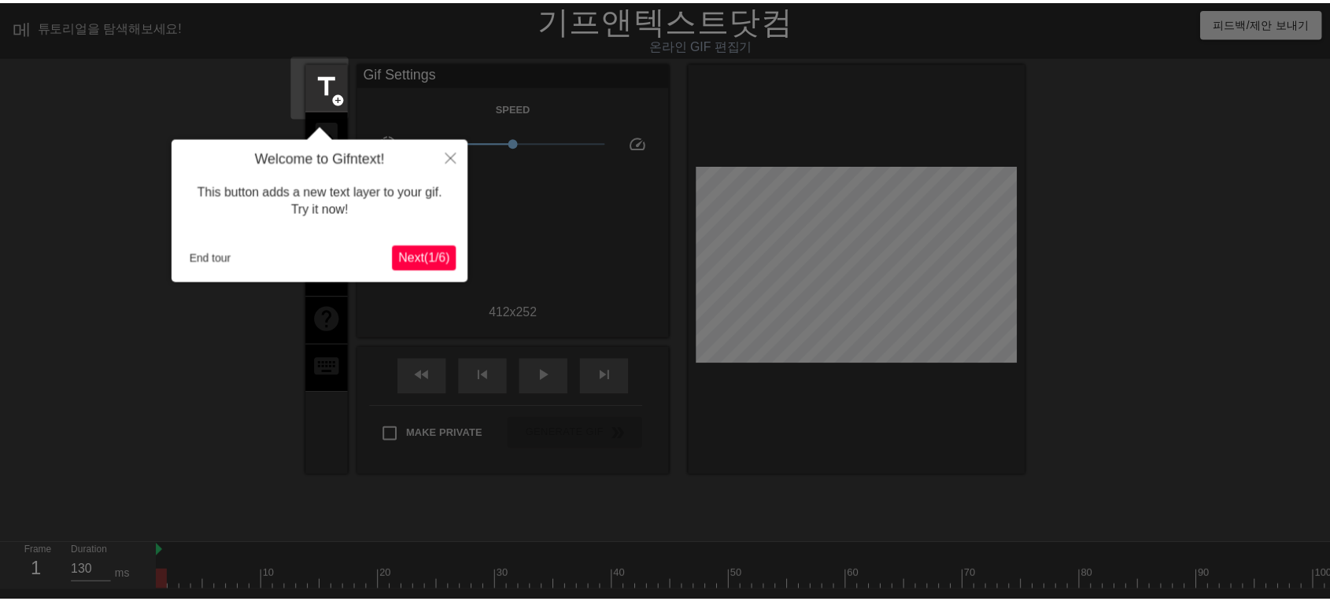
scroll to position [38, 0]
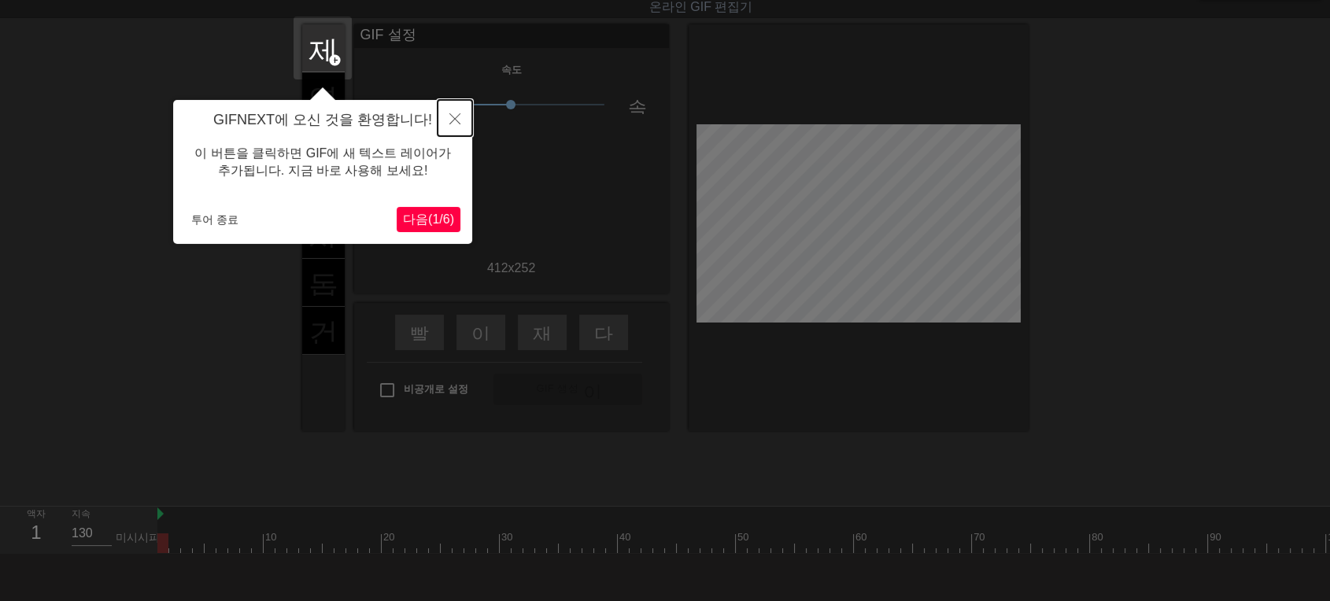
click at [464, 109] on button "닫다" at bounding box center [454, 118] width 35 height 36
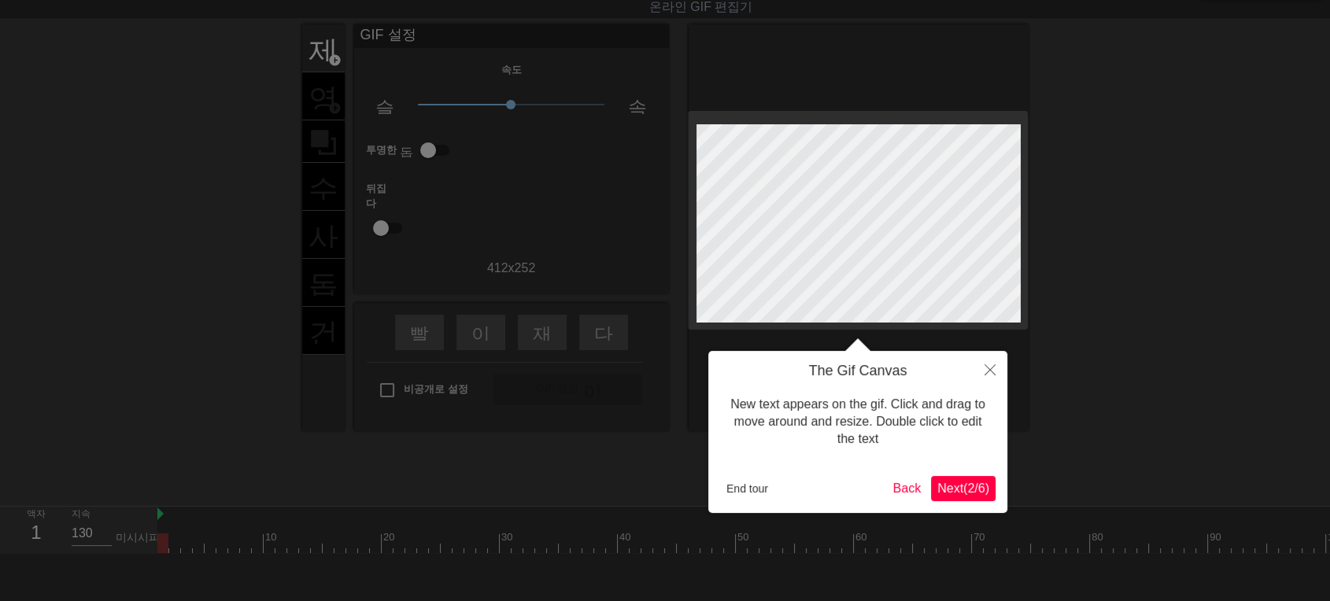
scroll to position [0, 0]
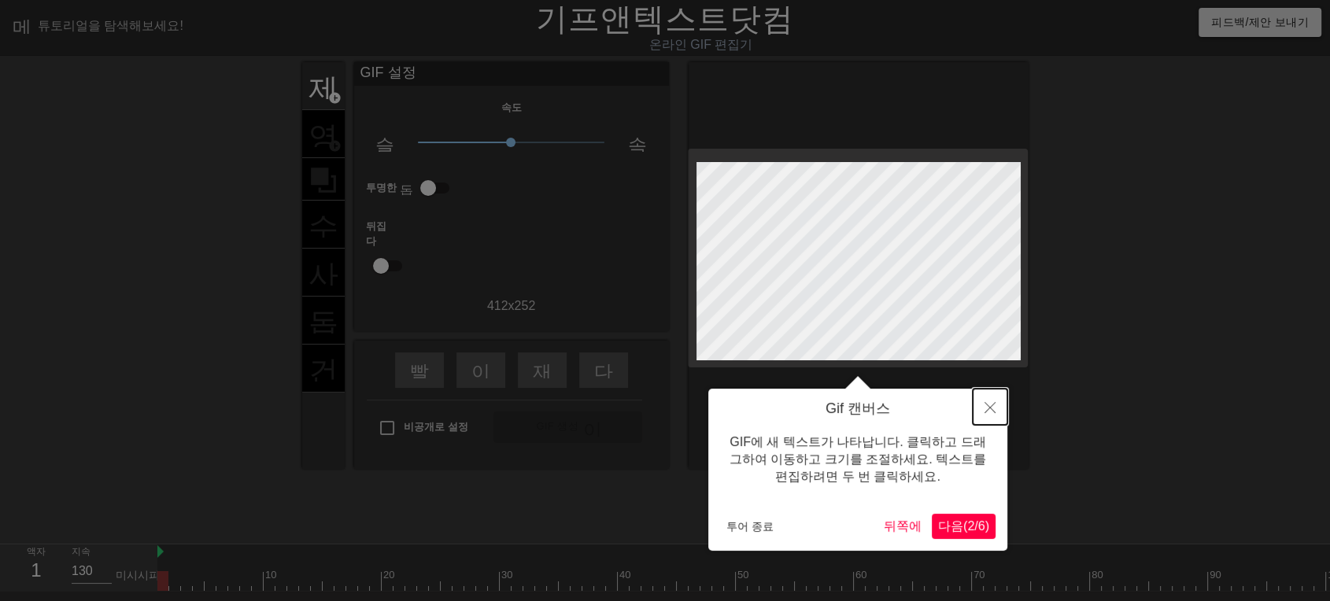
click at [989, 410] on icon "닫다" at bounding box center [989, 407] width 11 height 11
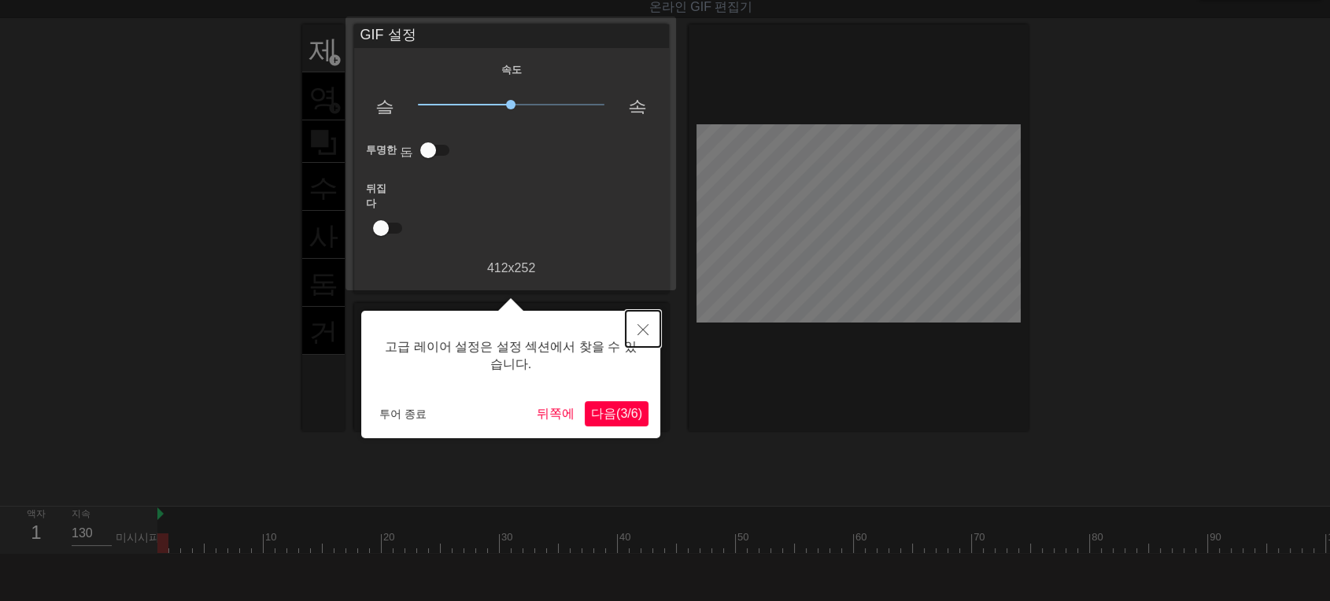
click at [653, 314] on button "닫다" at bounding box center [643, 329] width 35 height 36
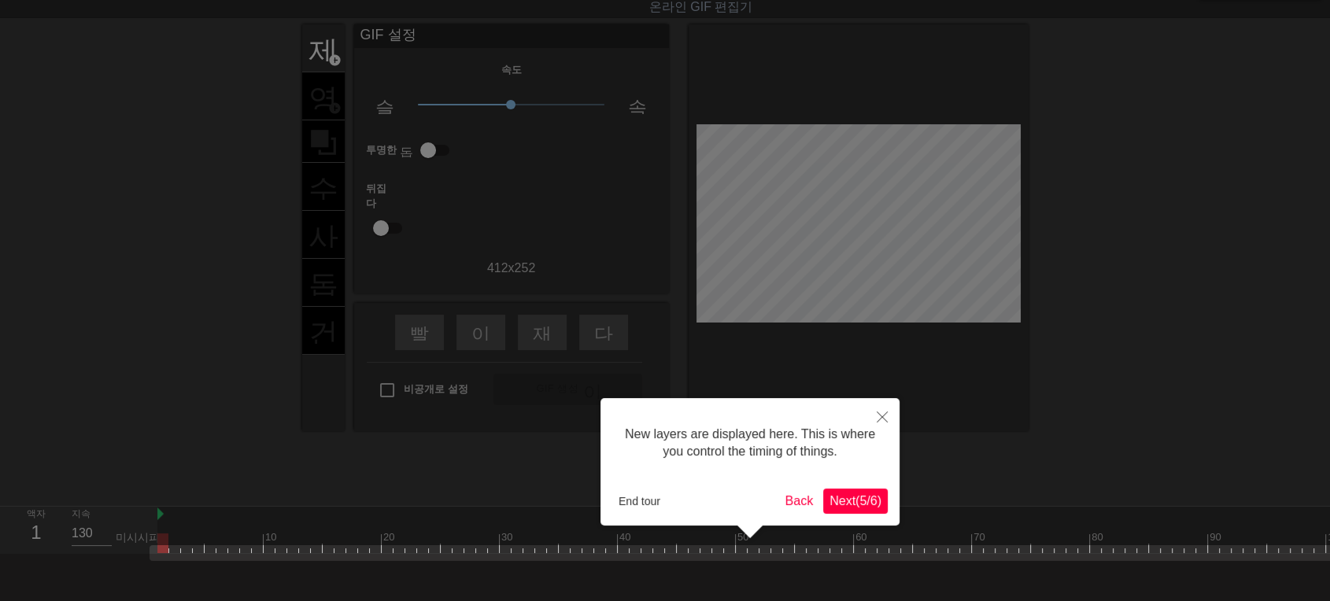
scroll to position [99, 0]
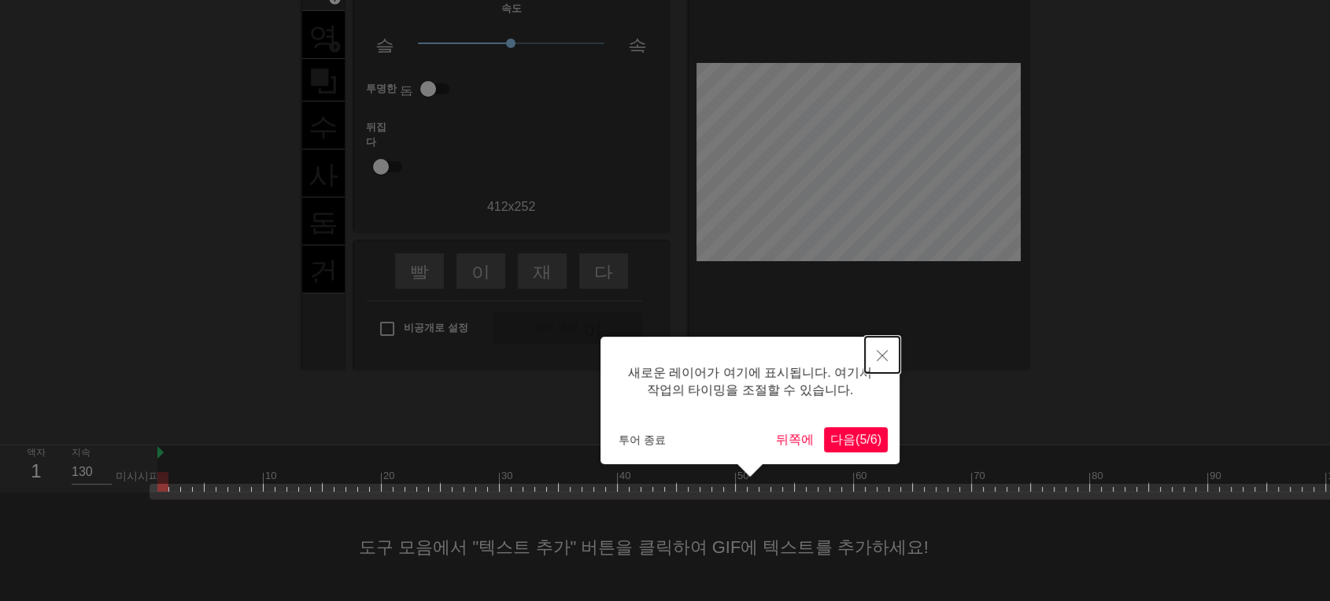
click at [877, 366] on button "닫다" at bounding box center [882, 355] width 35 height 36
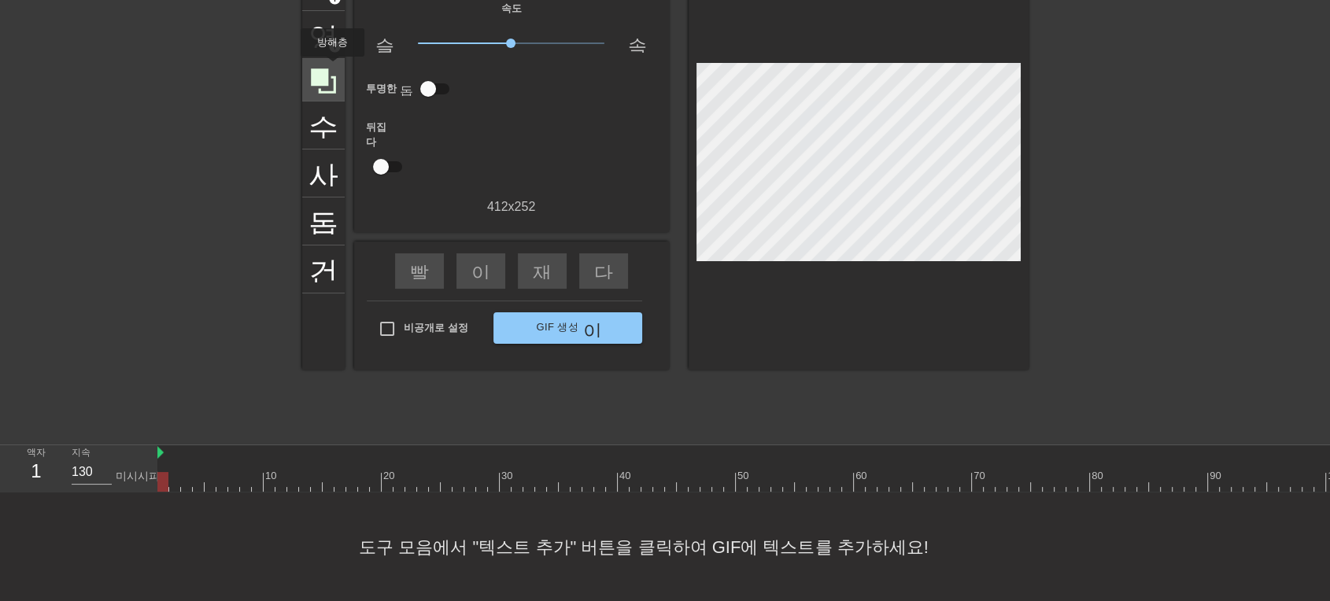
click at [331, 68] on icon at bounding box center [323, 81] width 30 height 30
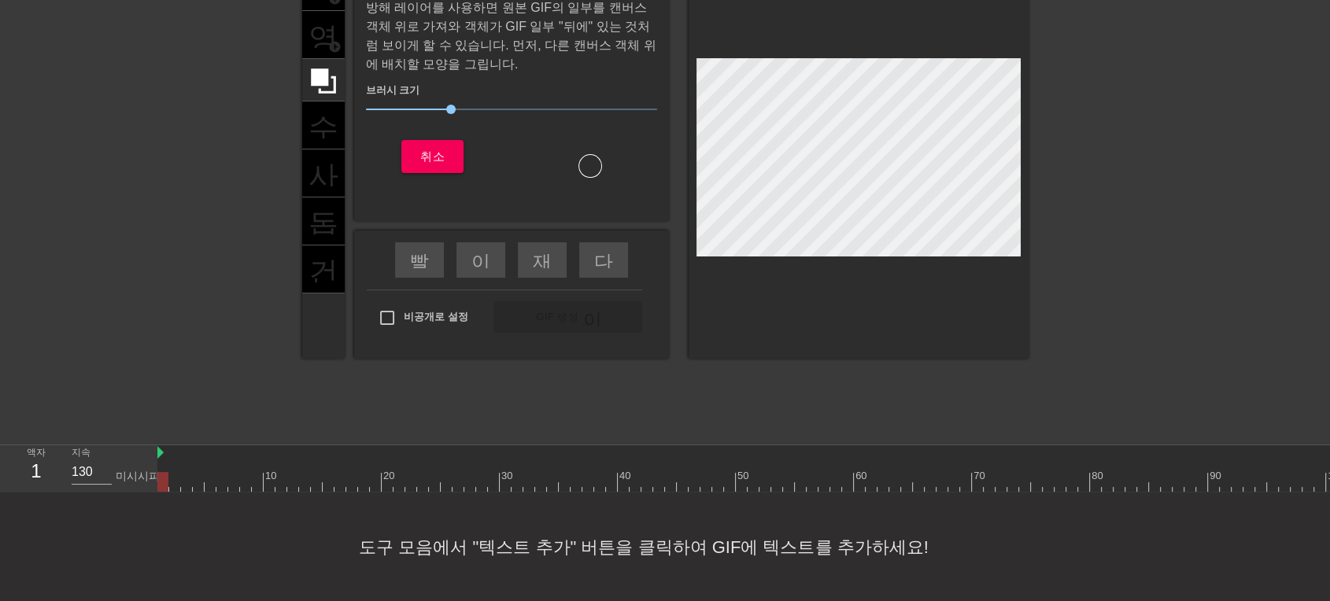
click at [321, 127] on div "제목 add_circle 영상 add_circle 수확고 사진_크기_선택_대형 돕다 건반" at bounding box center [323, 161] width 42 height 396
click at [430, 153] on font "취소" at bounding box center [432, 156] width 24 height 13
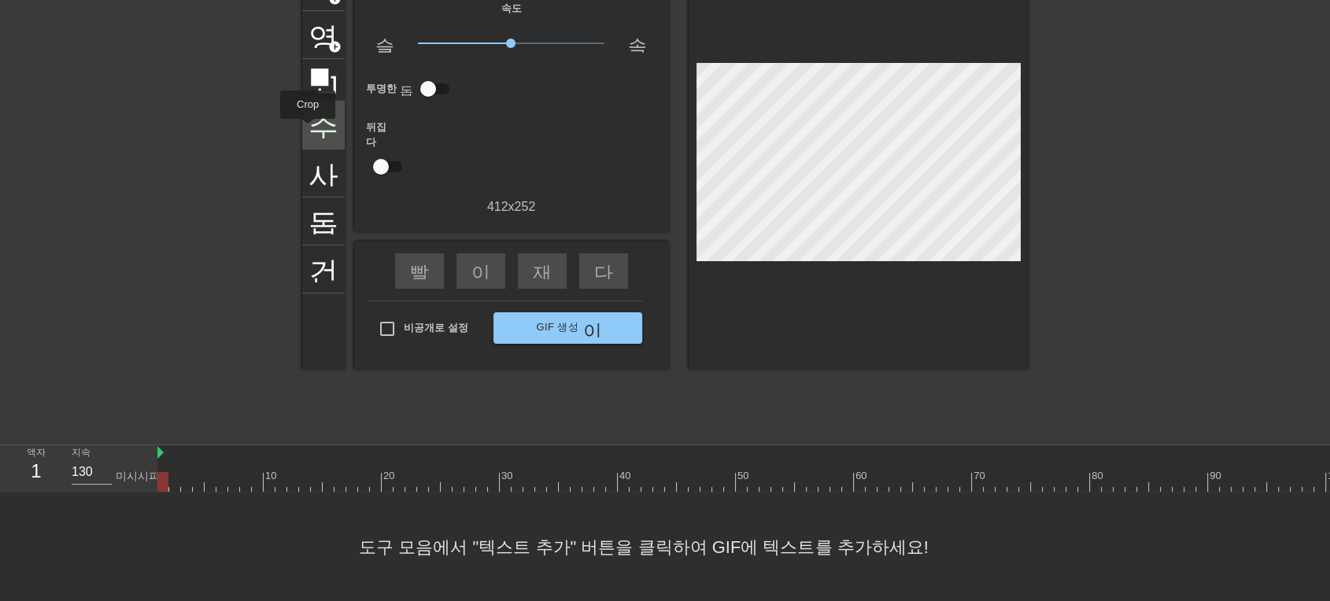
click at [308, 130] on font "수확고" at bounding box center [353, 124] width 90 height 30
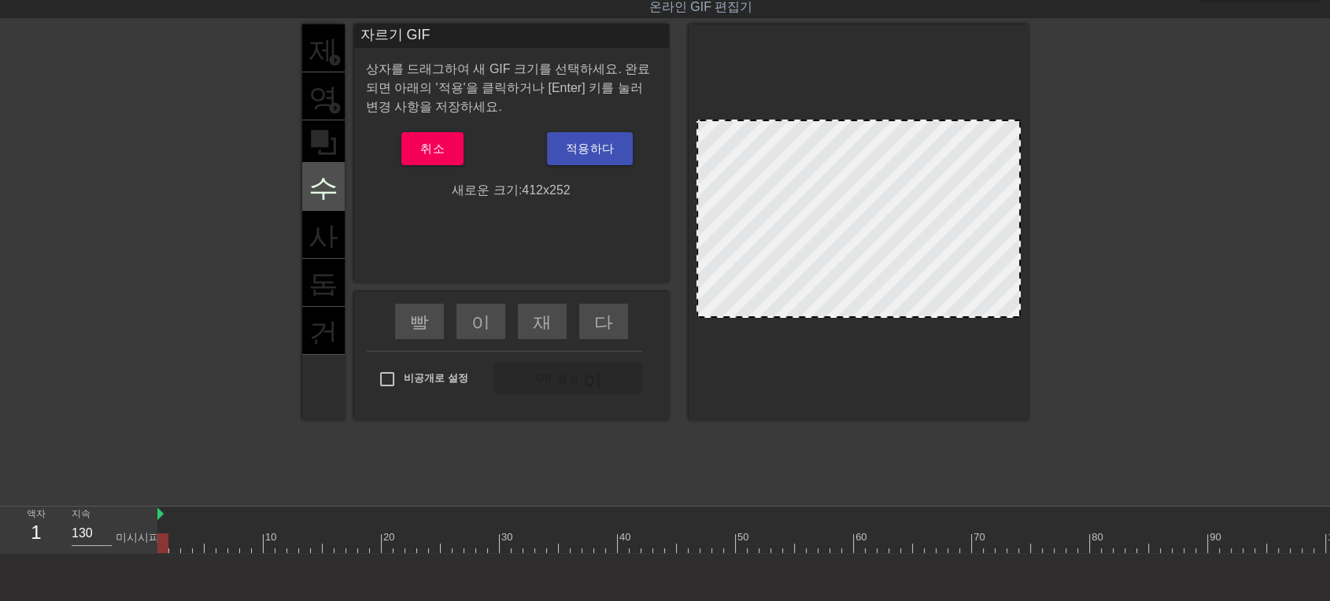
scroll to position [12, 0]
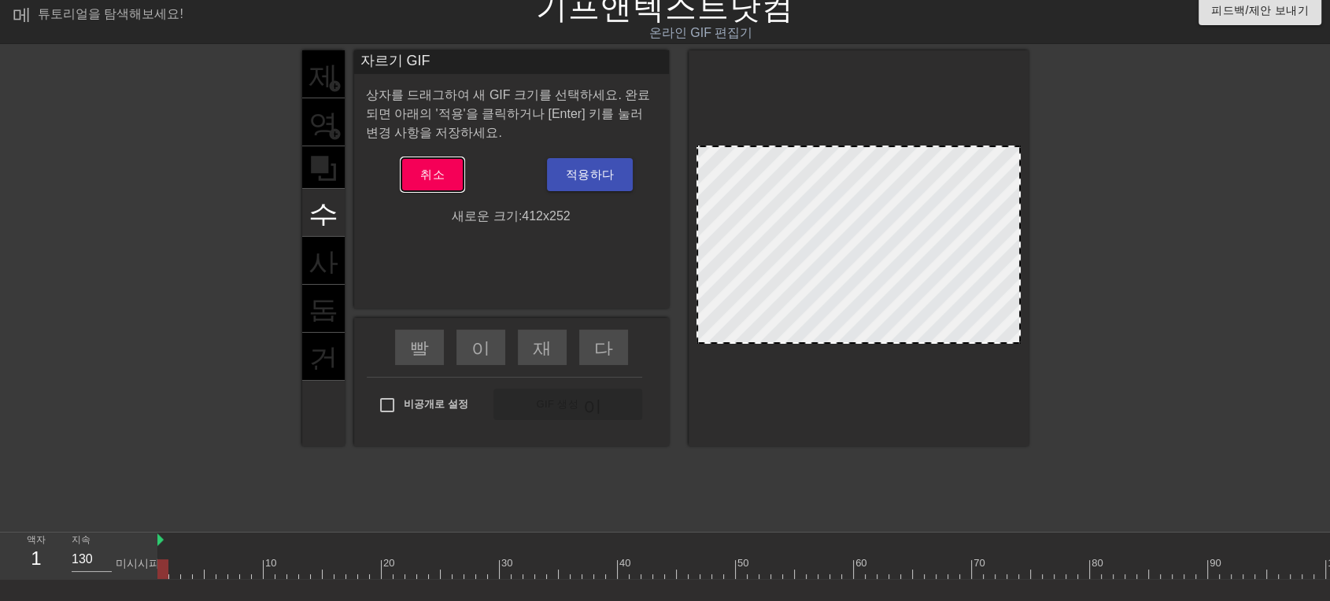
click at [438, 175] on font "취소" at bounding box center [432, 174] width 24 height 13
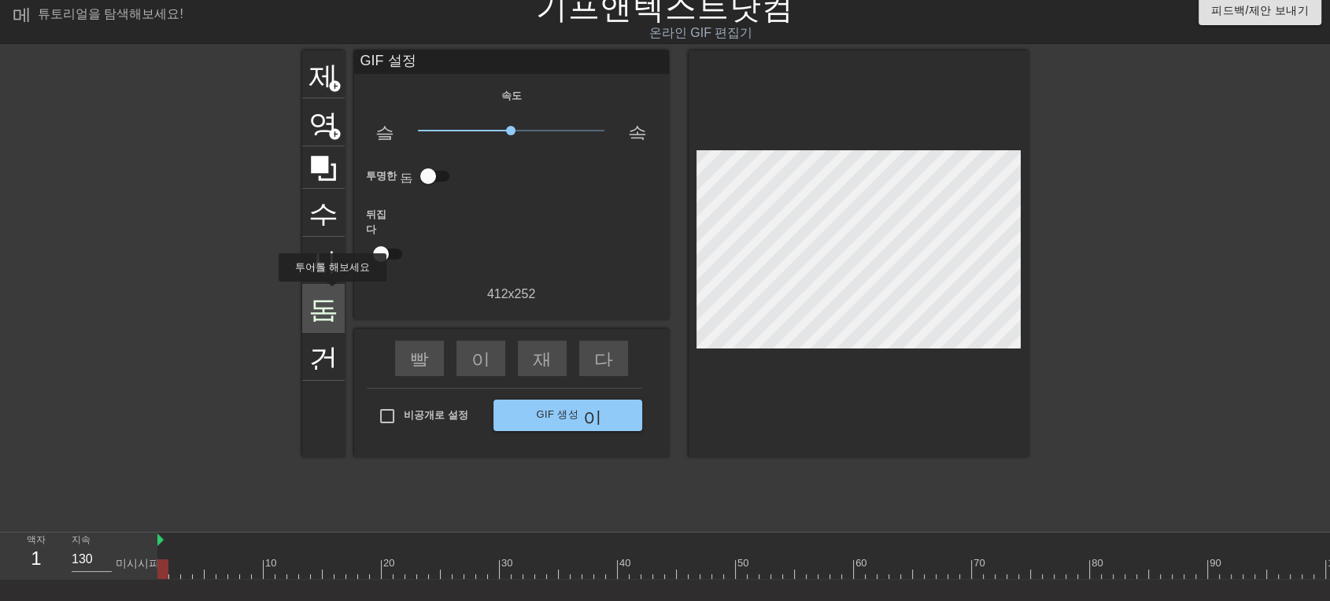
click at [330, 293] on font "돕다" at bounding box center [338, 307] width 60 height 30
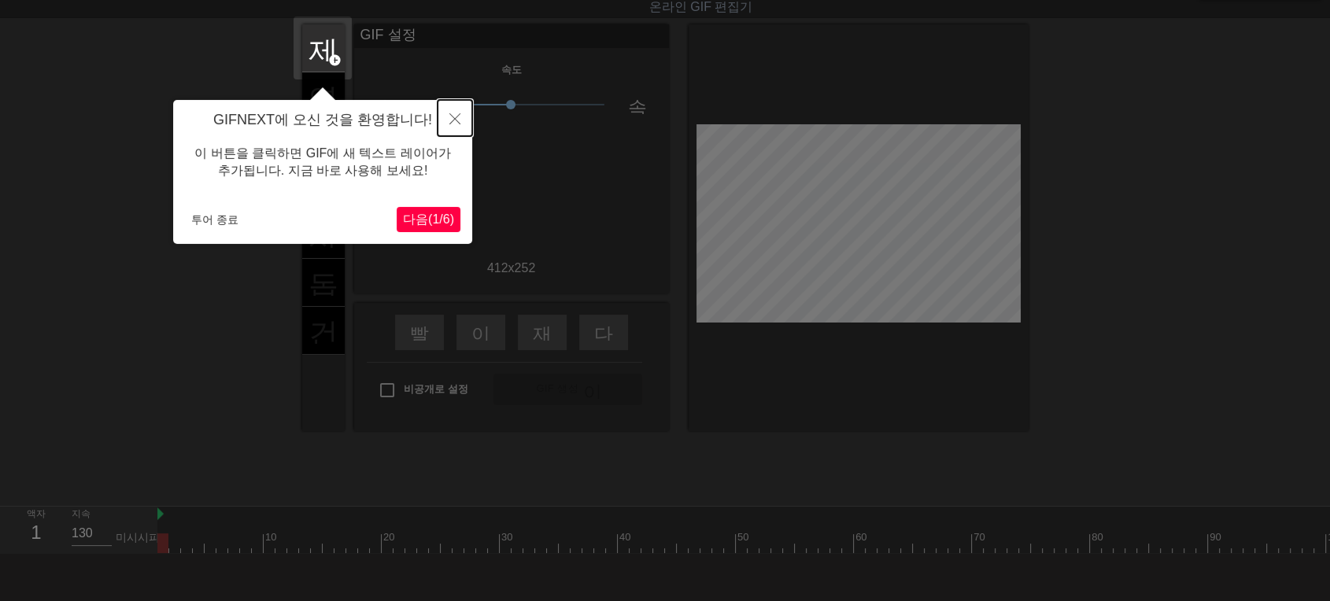
click at [460, 109] on button "닫다" at bounding box center [454, 118] width 35 height 36
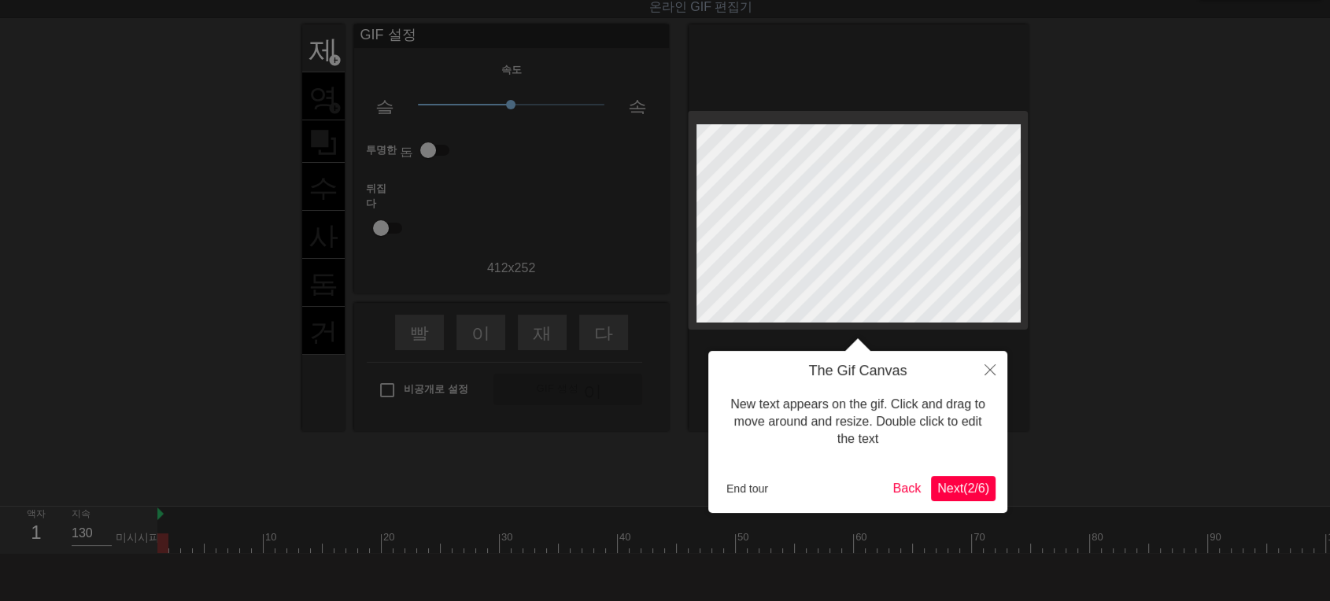
scroll to position [0, 0]
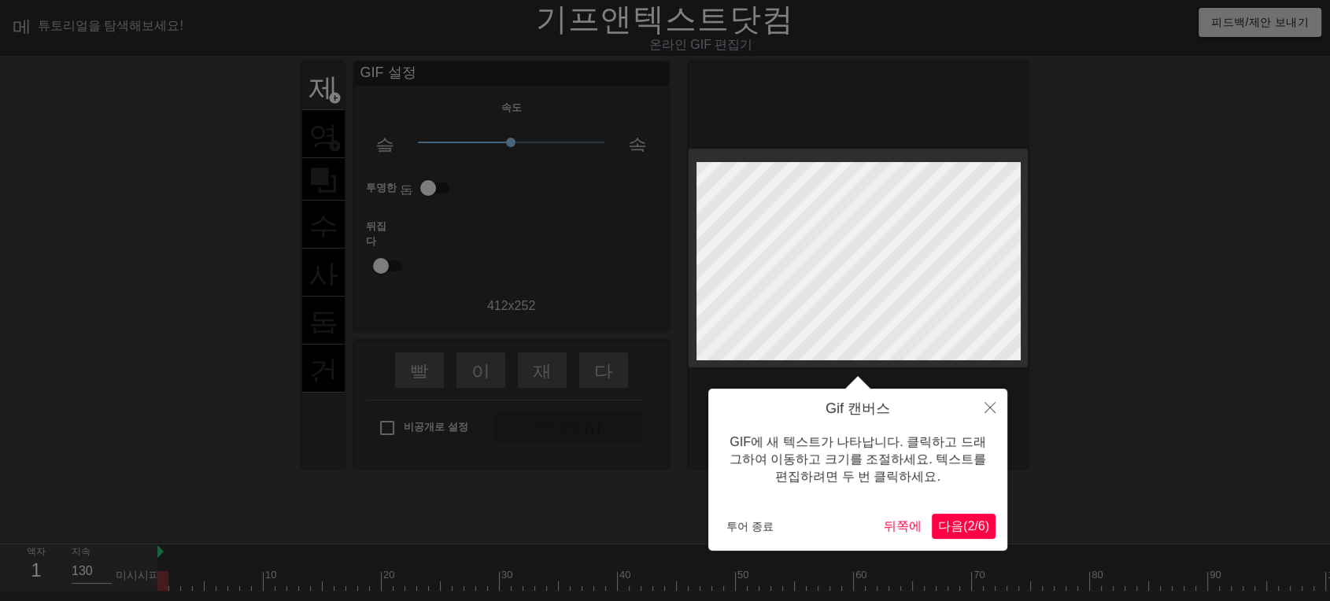
drag, startPoint x: 971, startPoint y: 380, endPoint x: 976, endPoint y: 389, distance: 10.6
click at [976, 388] on div at bounding box center [857, 382] width 299 height 13
click at [978, 401] on button "닫다" at bounding box center [990, 407] width 35 height 36
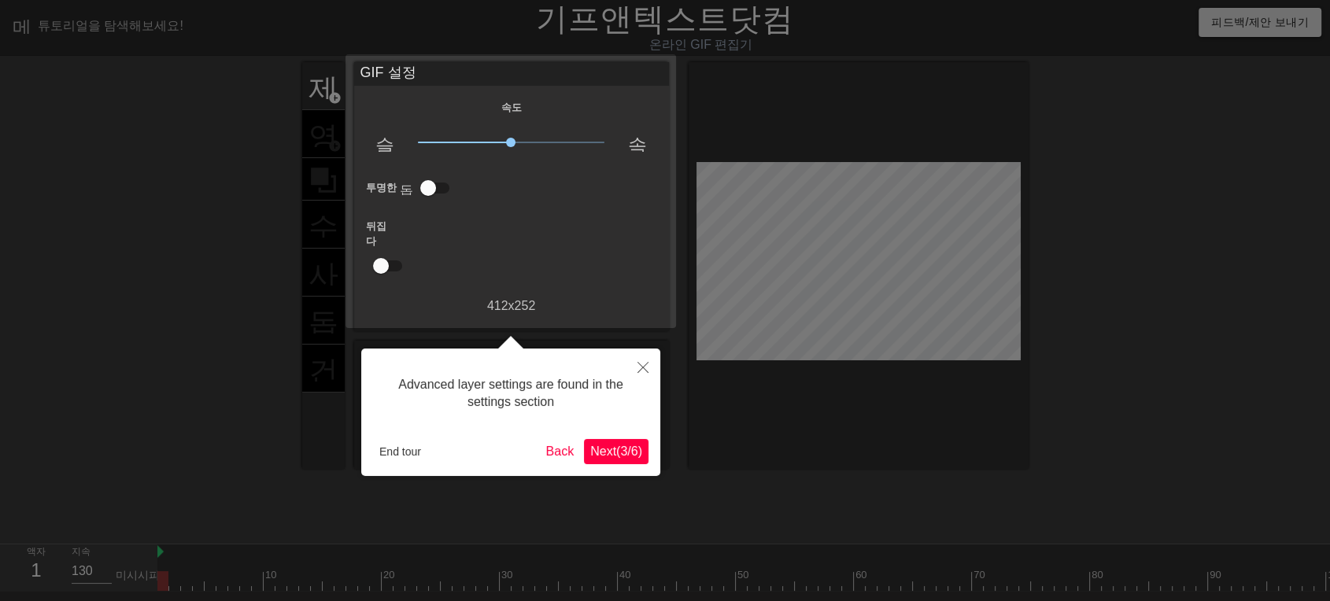
scroll to position [38, 0]
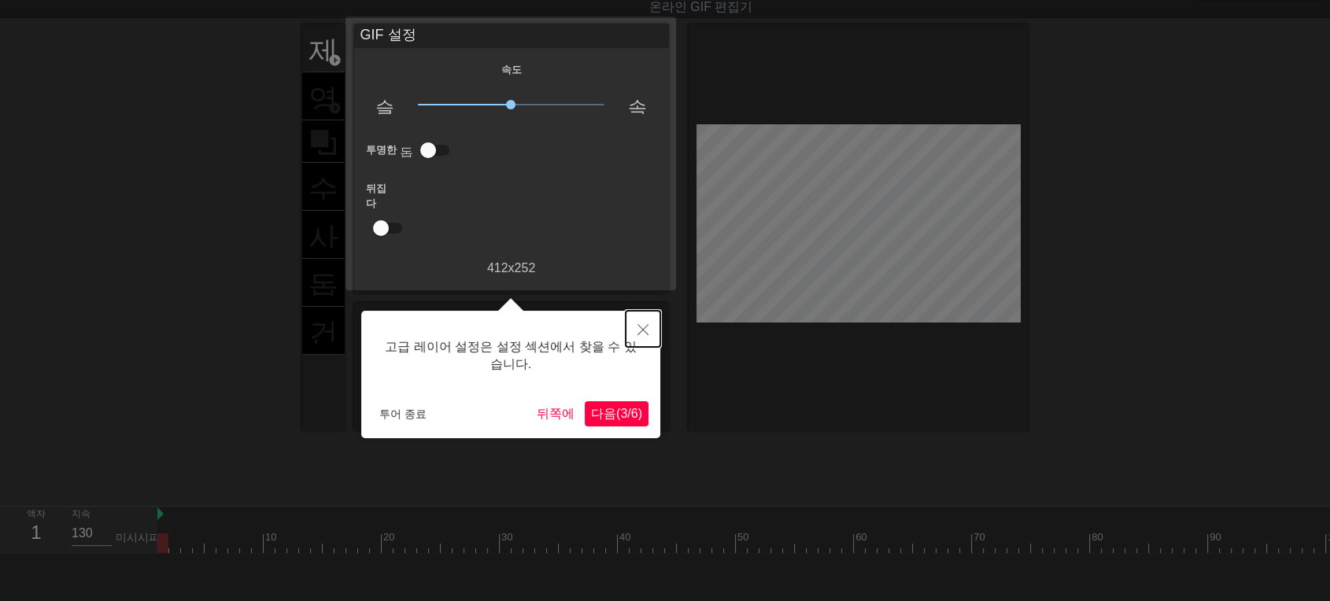
click at [637, 329] on icon "닫다" at bounding box center [642, 329] width 11 height 11
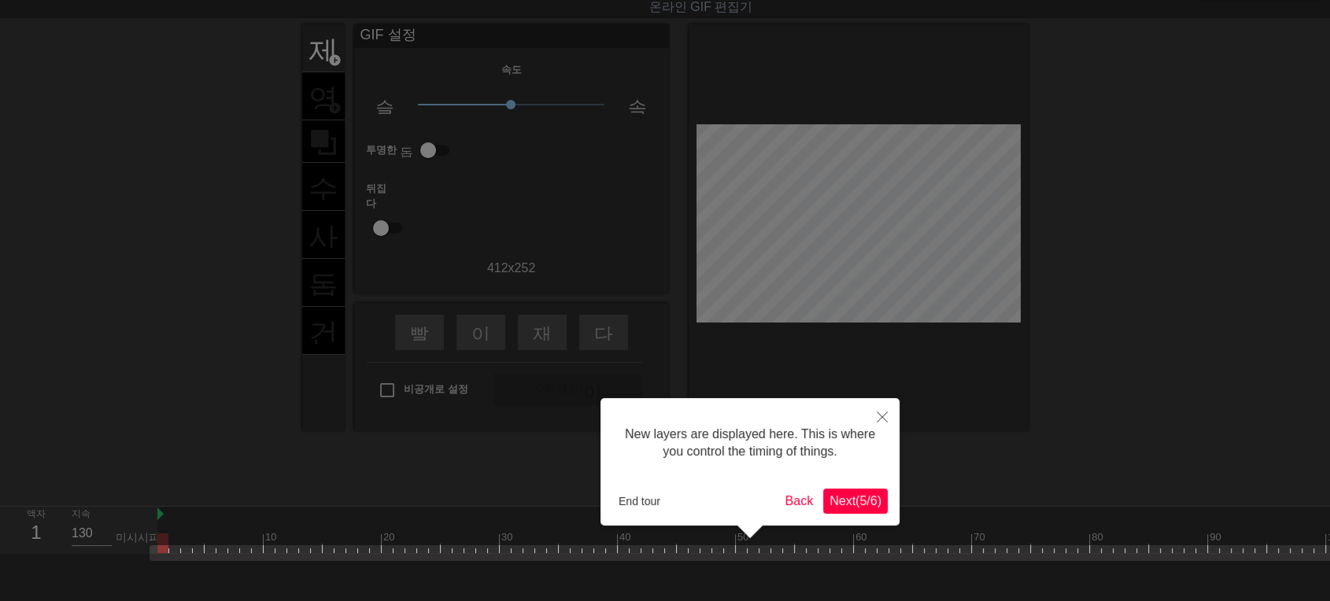
scroll to position [99, 0]
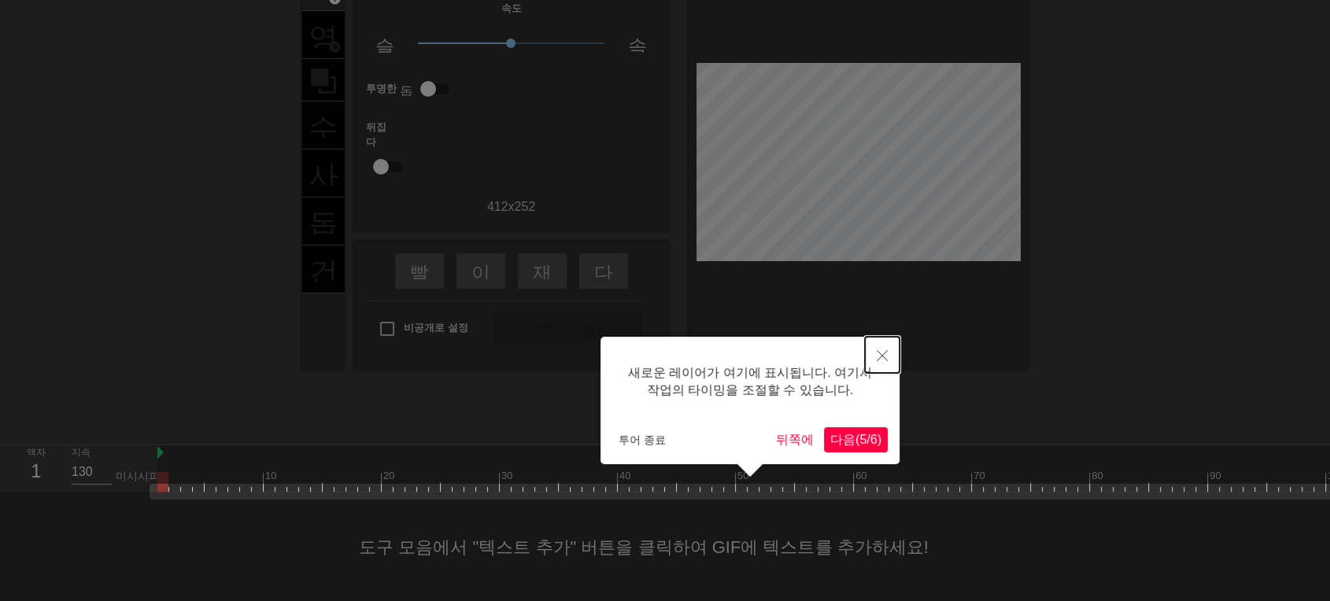
click at [873, 351] on button "닫다" at bounding box center [882, 355] width 35 height 36
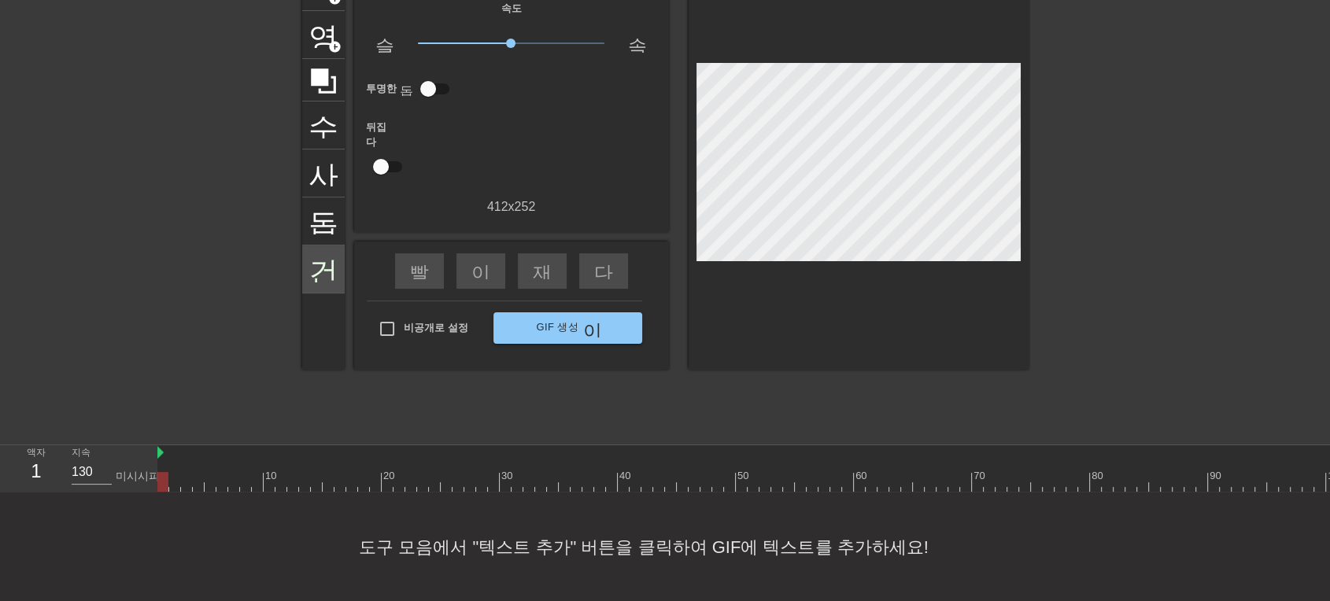
scroll to position [0, 0]
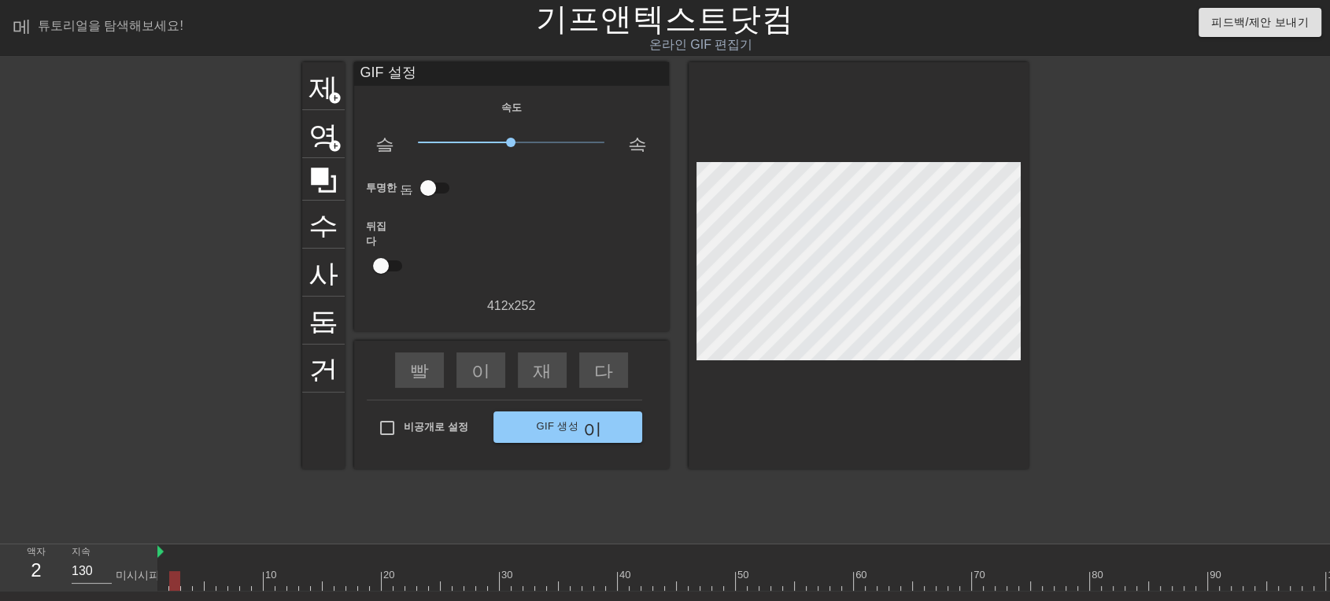
click at [169, 576] on div at bounding box center [824, 581] width 1334 height 20
drag, startPoint x: 169, startPoint y: 578, endPoint x: 747, endPoint y: 571, distance: 577.6
click at [747, 571] on div at bounding box center [824, 581] width 1334 height 20
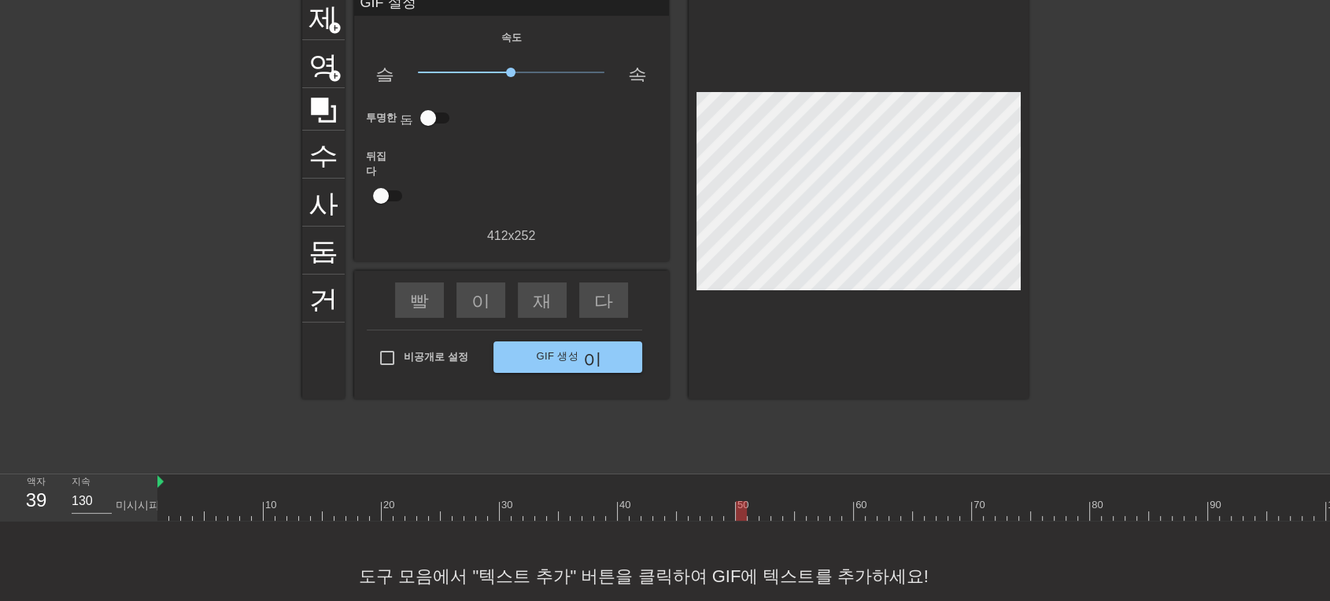
scroll to position [99, 0]
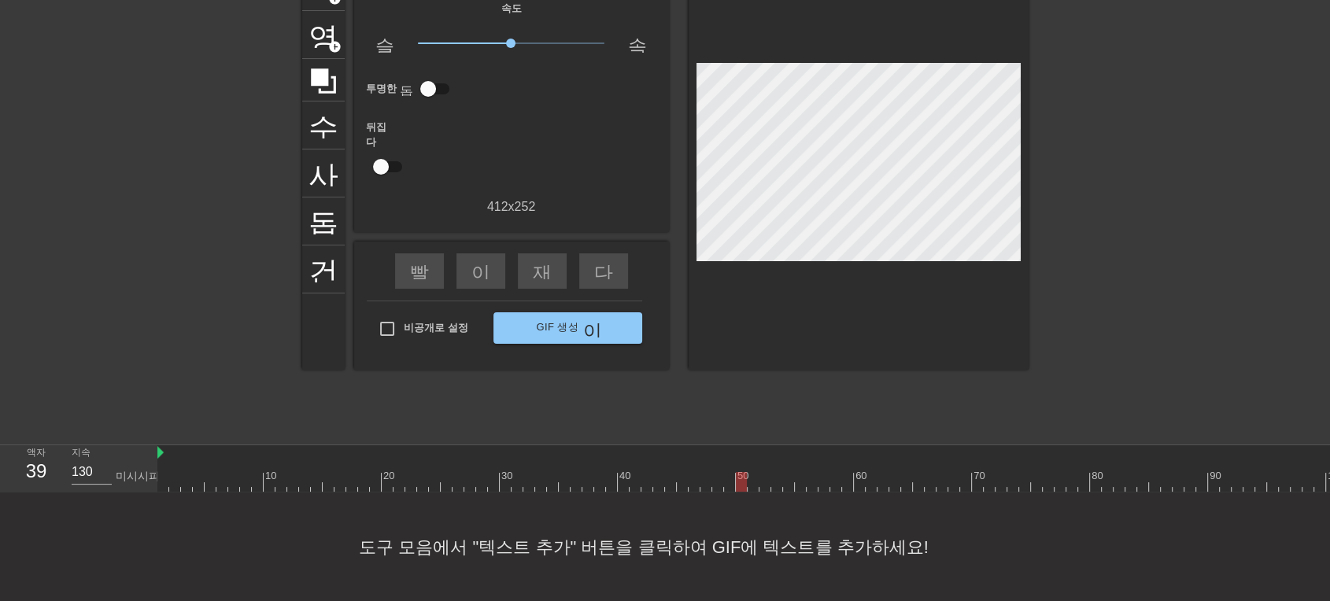
click at [1010, 536] on div "도구 모음에서 "텍스트 추가" 버튼을 클릭하여 GIF에 텍스트를 추가하세요!" at bounding box center [665, 547] width 1330 height 109
drag, startPoint x: 1324, startPoint y: 482, endPoint x: 1084, endPoint y: 486, distance: 240.0
click at [1084, 486] on div at bounding box center [824, 482] width 1334 height 20
click at [1071, 477] on div at bounding box center [824, 482] width 1334 height 20
click at [1080, 480] on div at bounding box center [824, 482] width 1334 height 20
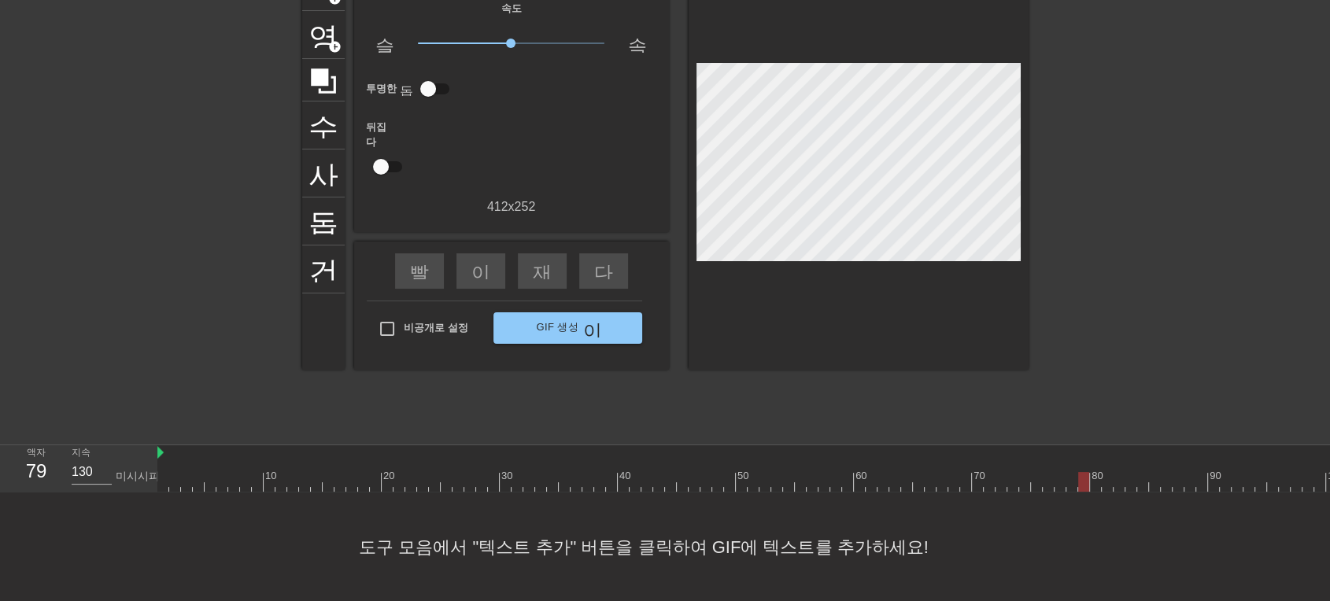
click at [1080, 480] on div at bounding box center [1083, 482] width 11 height 20
click at [163, 455] on img at bounding box center [160, 452] width 6 height 13
drag, startPoint x: 184, startPoint y: 475, endPoint x: 161, endPoint y: 495, distance: 30.1
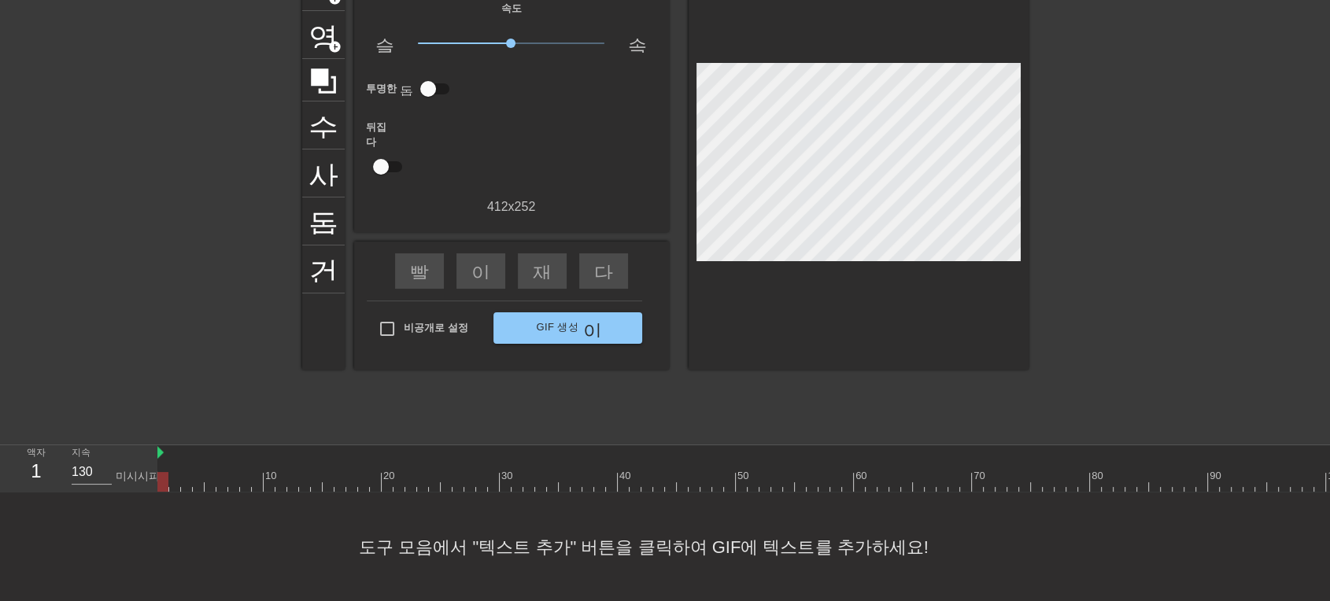
click at [161, 495] on div "메뉴_북 튜토리얼을 탐색해보세요! 기프앤텍스트닷컴 온라인 GIF 편집기 피드백/제안 보내기 제목 add_circle 영상 add_circle …" at bounding box center [665, 251] width 1330 height 701
drag, startPoint x: 164, startPoint y: 485, endPoint x: 156, endPoint y: 531, distance: 47.2
click at [157, 532] on div "메뉴_북 튜토리얼을 탐색해보세요! 기프앤텍스트닷컴 온라인 GIF 편집기 피드백/제안 보내기 제목 add_circle 영상 add_circle …" at bounding box center [665, 251] width 1330 height 701
click at [168, 477] on div at bounding box center [824, 482] width 1334 height 20
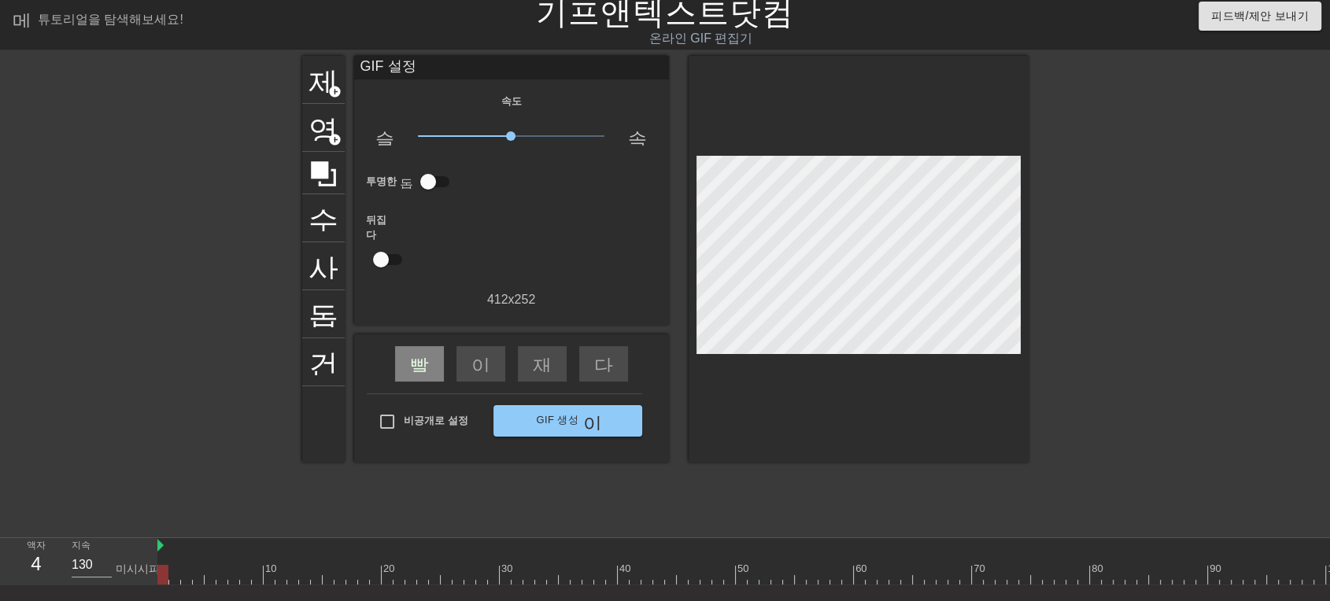
scroll to position [0, 0]
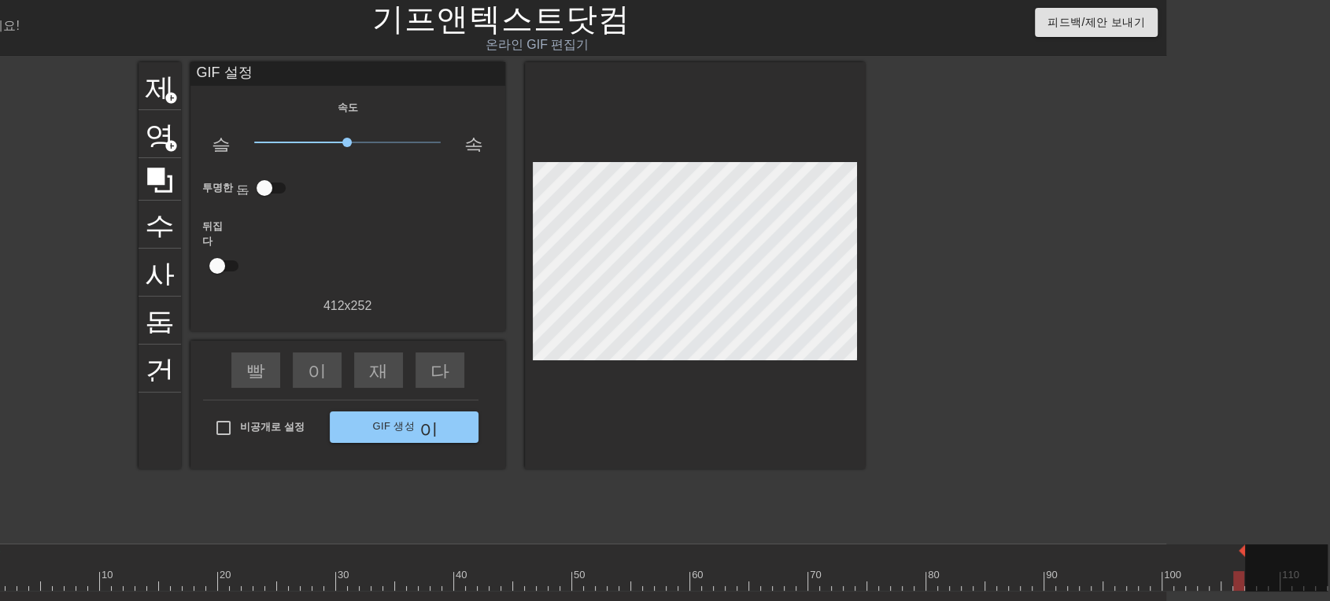
scroll to position [0, 164]
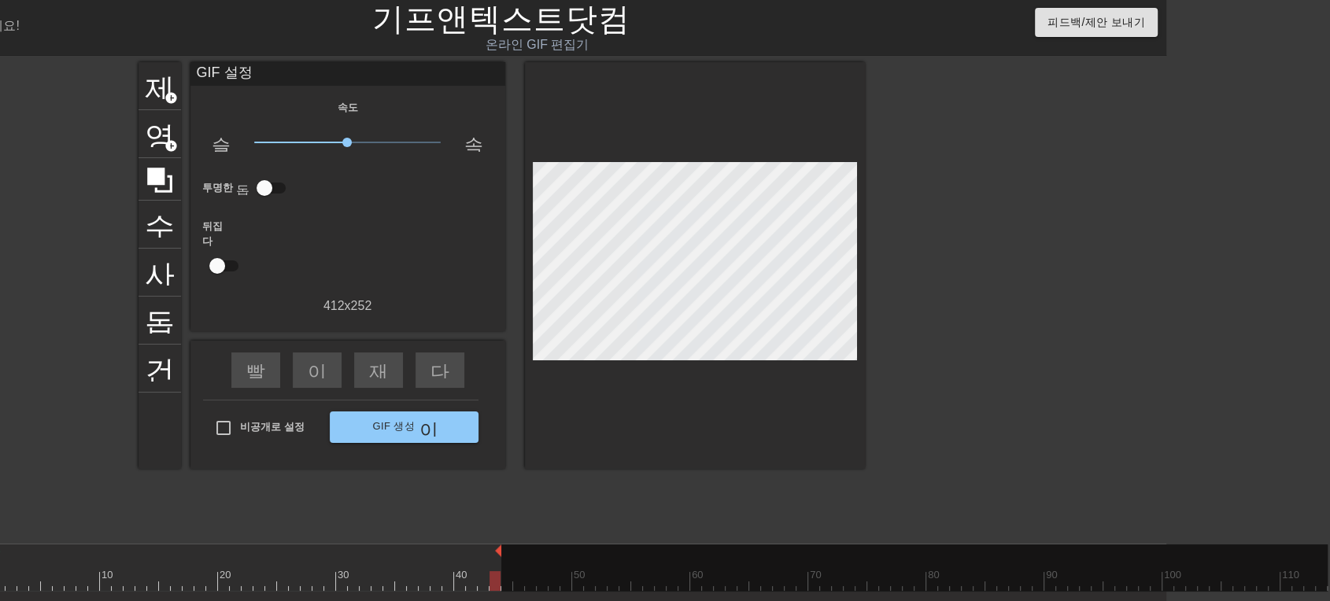
drag, startPoint x: 1323, startPoint y: 552, endPoint x: 497, endPoint y: 535, distance: 826.4
click at [497, 535] on div "메뉴_북 튜토리얼을 탐색해보세요! 기프앤텍스트닷컴 온라인 GIF 편집기 피드백/제안 보내기 제목 add_circle 영상 add_circle …" at bounding box center [501, 350] width 1330 height 701
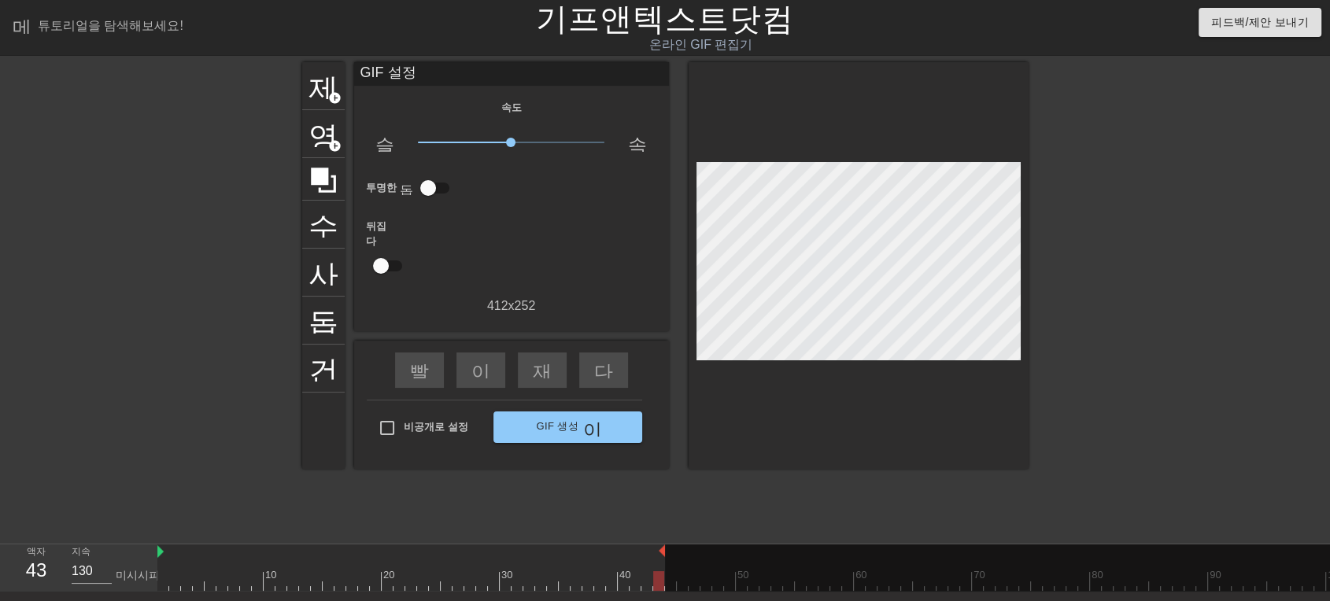
click at [389, 497] on div "제목 add_circle 영상 add_circle 수확고 사진_크기_선택_대형 돕다 건반 GIF 설정 속도 슬로우모션 비디오 x1.00 속도 …" at bounding box center [665, 298] width 726 height 472
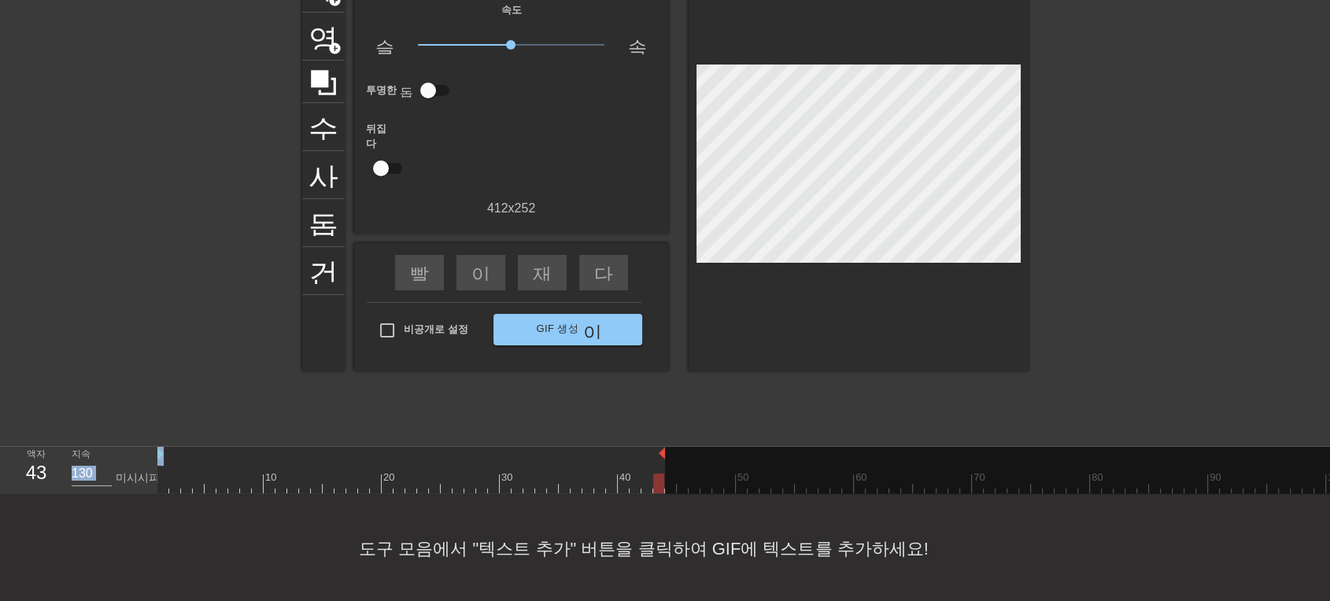
scroll to position [99, 0]
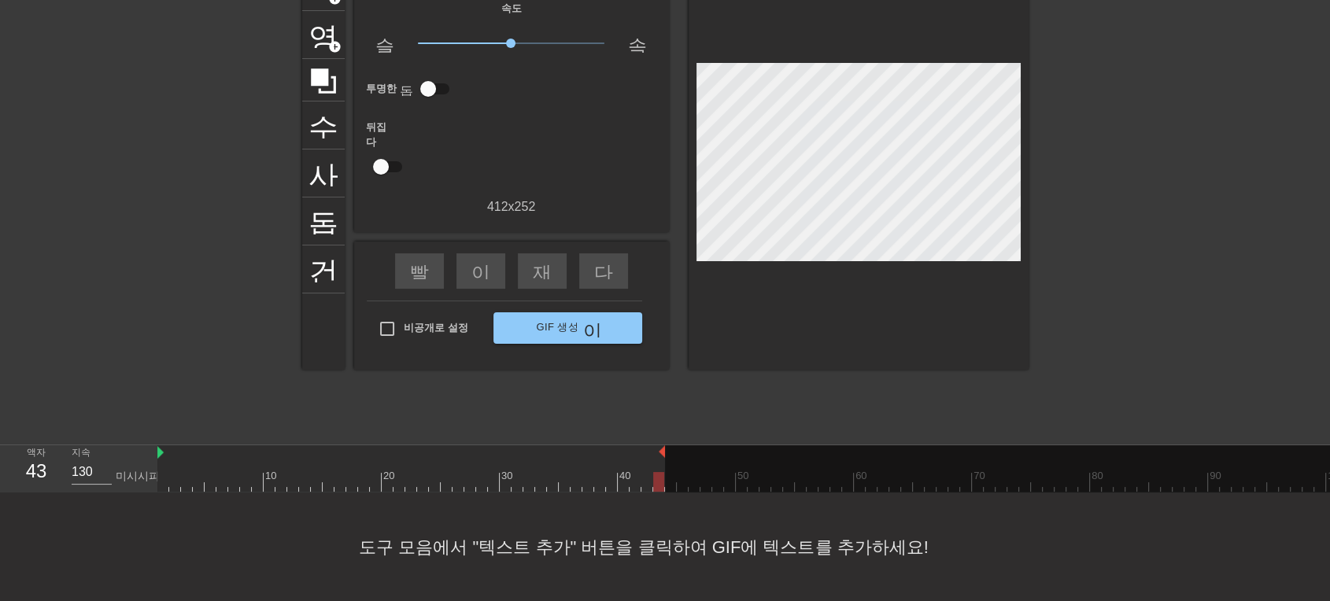
click at [398, 529] on div "도구 모음에서 "텍스트 추가" 버튼을 클릭하여 GIF에 텍스트를 추가하세요!" at bounding box center [665, 547] width 1330 height 109
click at [397, 552] on font "도구 모음에서 "텍스트 추가" 버튼을 클릭하여 GIF에 텍스트를 추가하세요!" at bounding box center [643, 547] width 569 height 20
click at [31, 451] on font "액자" at bounding box center [36, 452] width 19 height 11
click at [47, 471] on div "43" at bounding box center [36, 471] width 24 height 28
click at [173, 410] on div at bounding box center [165, 199] width 236 height 472
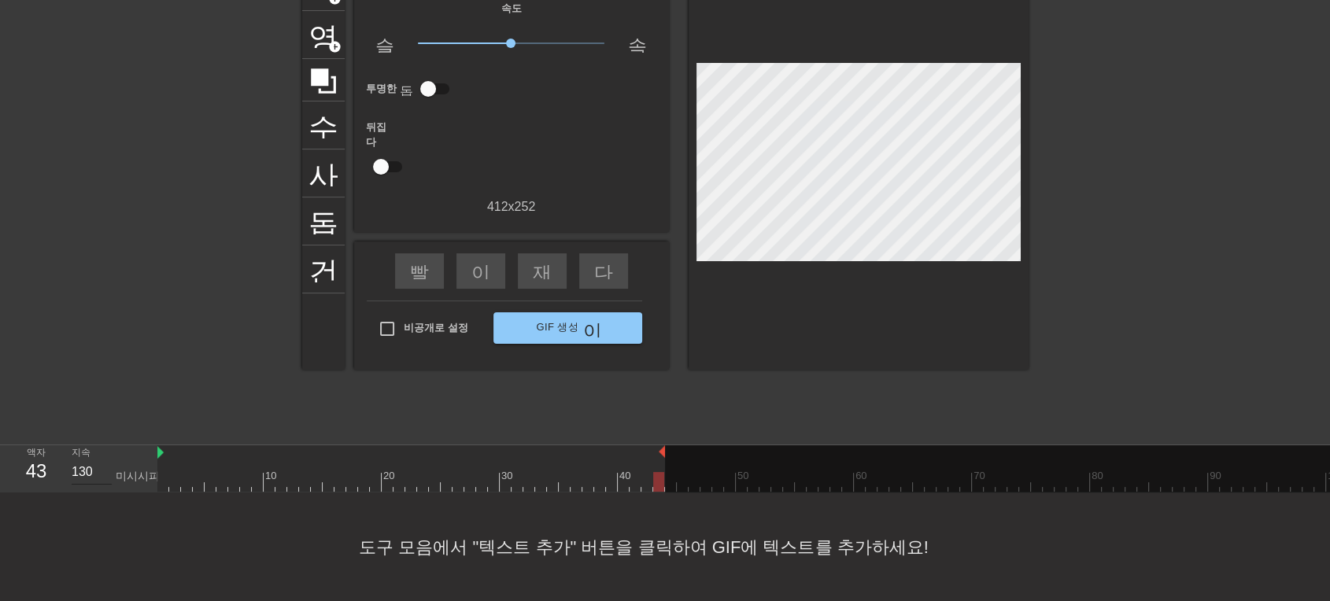
click at [90, 475] on input "130" at bounding box center [92, 472] width 40 height 25
click at [157, 371] on div at bounding box center [165, 199] width 236 height 472
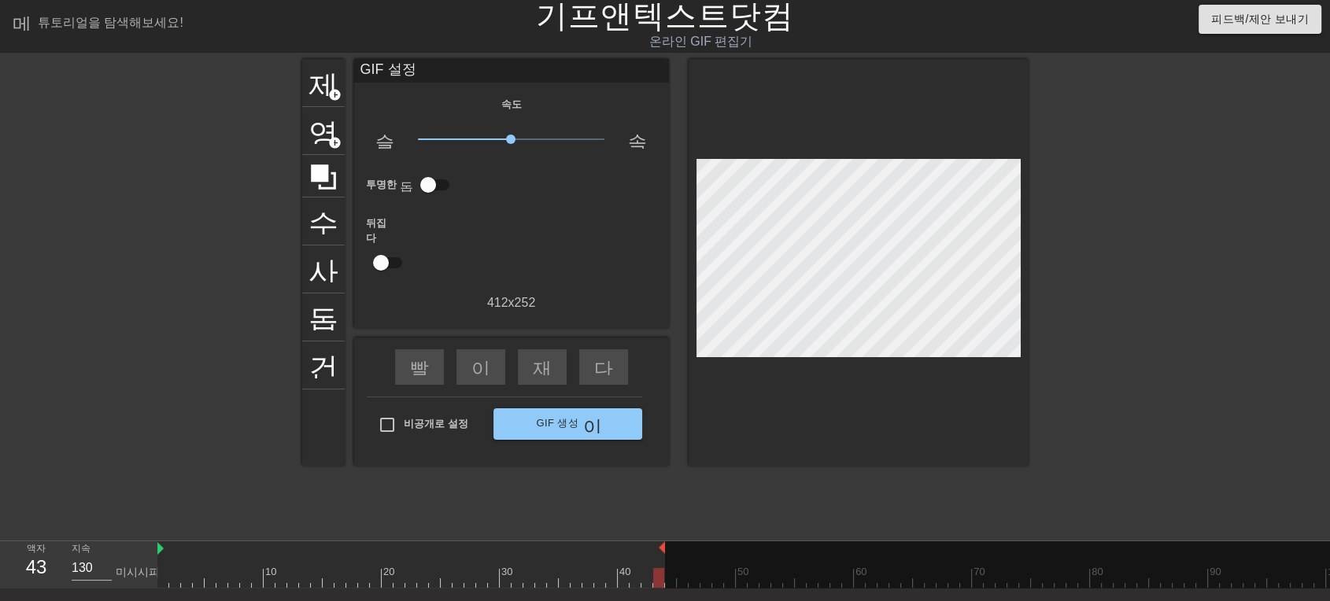
scroll to position [0, 0]
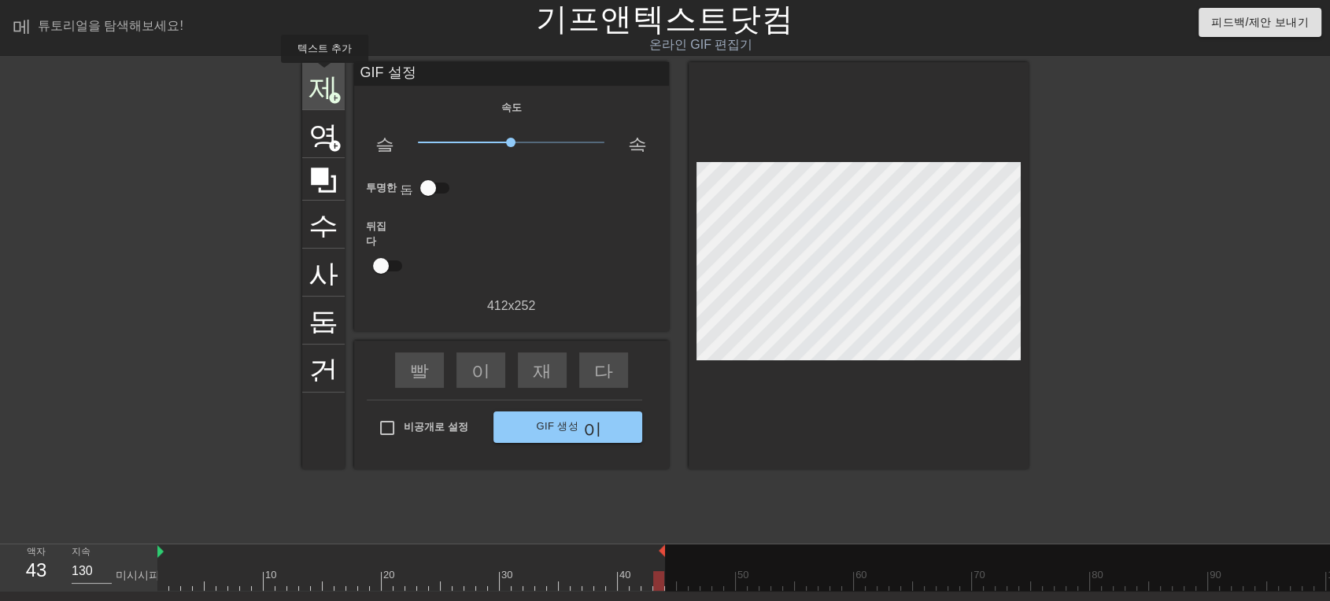
click at [323, 74] on font "제목" at bounding box center [338, 84] width 60 height 30
click at [335, 79] on font "제목" at bounding box center [338, 84] width 60 height 30
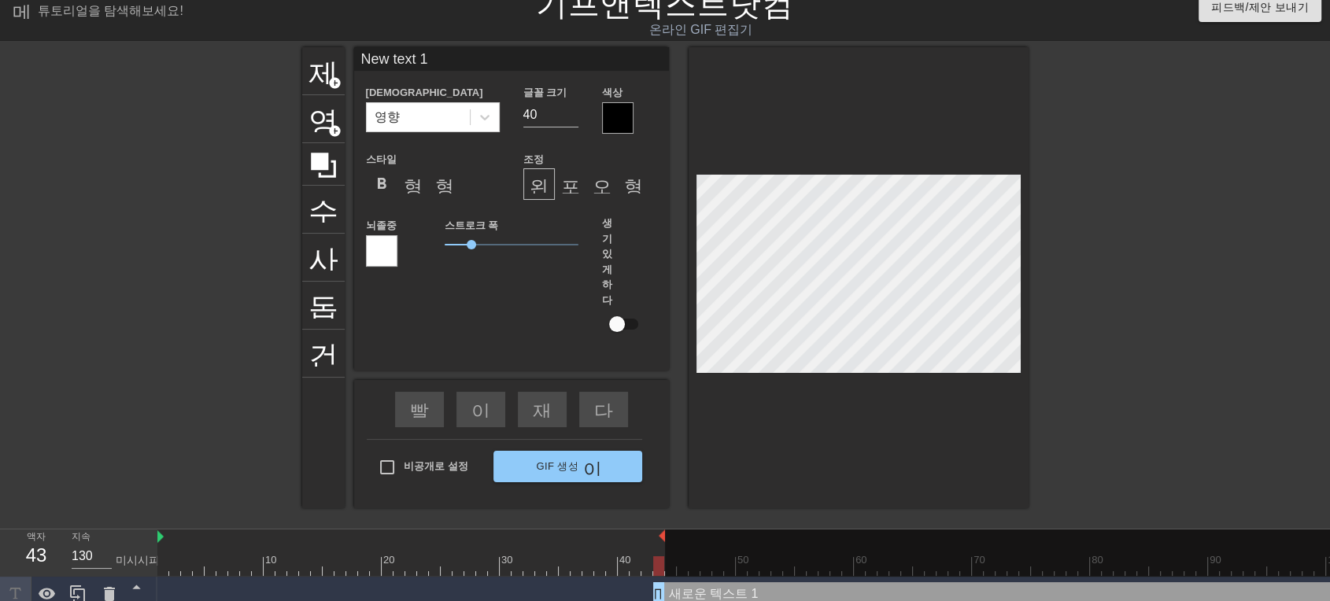
scroll to position [28, 0]
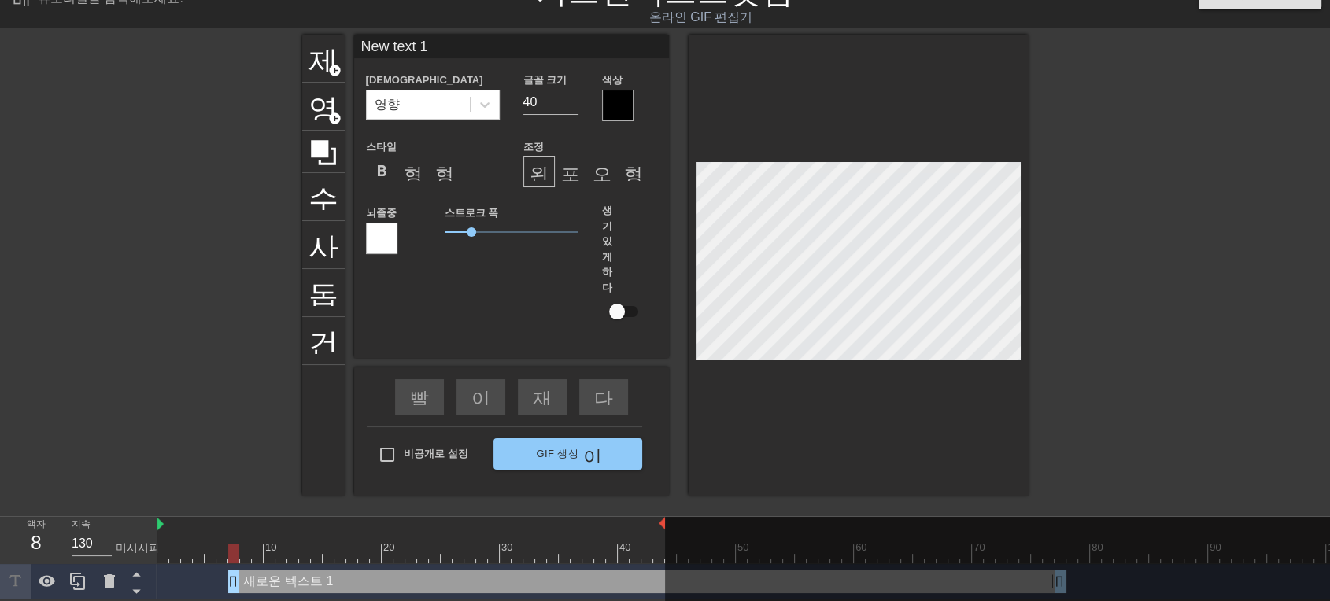
drag, startPoint x: 786, startPoint y: 584, endPoint x: 362, endPoint y: 541, distance: 426.2
click at [362, 541] on div "10 20 30 40 50 60 70 80 90 100 110 새로운 텍스트 1 드래그 핸들 드래그 핸들" at bounding box center [743, 558] width 1172 height 83
click at [573, 162] on font "포맷_정렬_센터" at bounding box center [636, 171] width 151 height 19
click at [599, 176] on font "오른쪽 정렬 형식" at bounding box center [664, 171] width 142 height 19
click at [642, 175] on font "형식_정렬_정렬" at bounding box center [699, 171] width 151 height 19
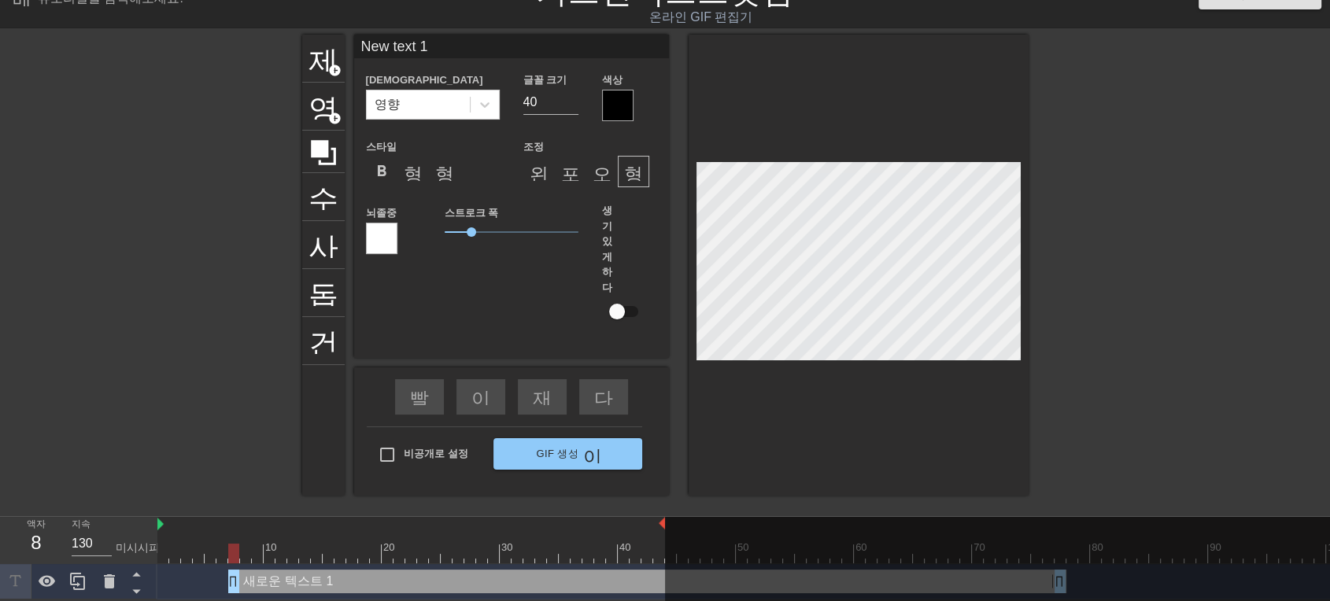
click at [609, 211] on font "생기 있게 하다" at bounding box center [607, 249] width 10 height 89
drag, startPoint x: 477, startPoint y: 229, endPoint x: 452, endPoint y: 244, distance: 28.6
click at [452, 244] on div "스트로크 폭 0.4" at bounding box center [511, 272] width 157 height 139
click at [319, 157] on icon at bounding box center [323, 153] width 30 height 30
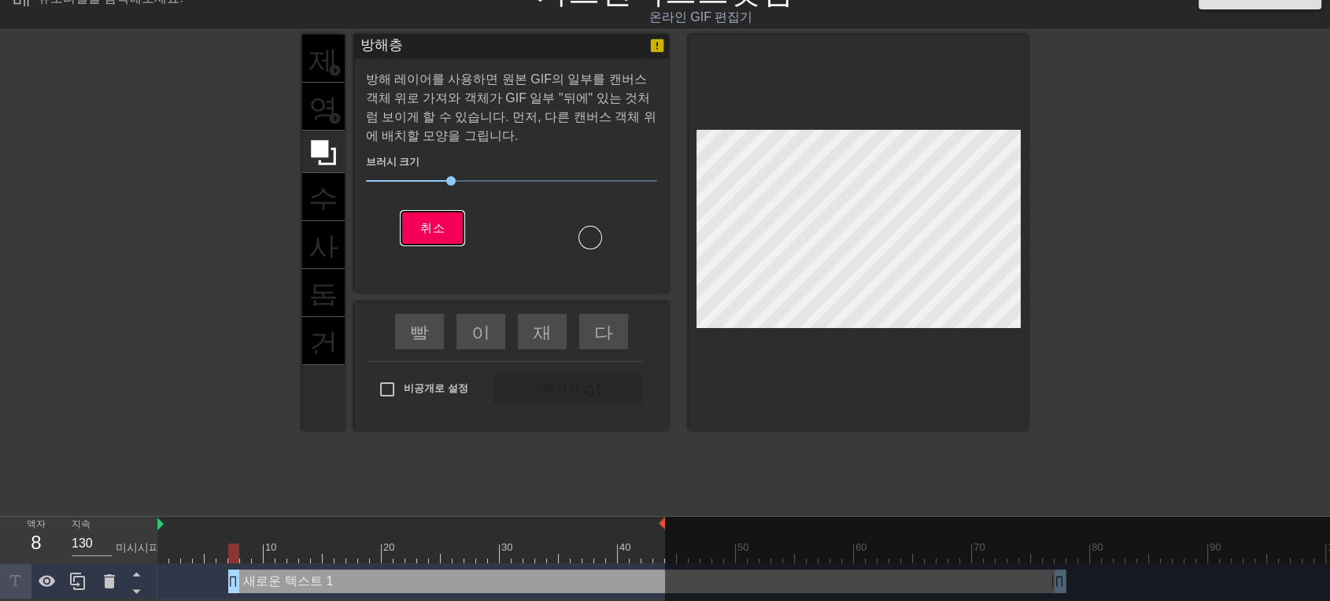
click at [423, 231] on font "취소" at bounding box center [432, 227] width 24 height 13
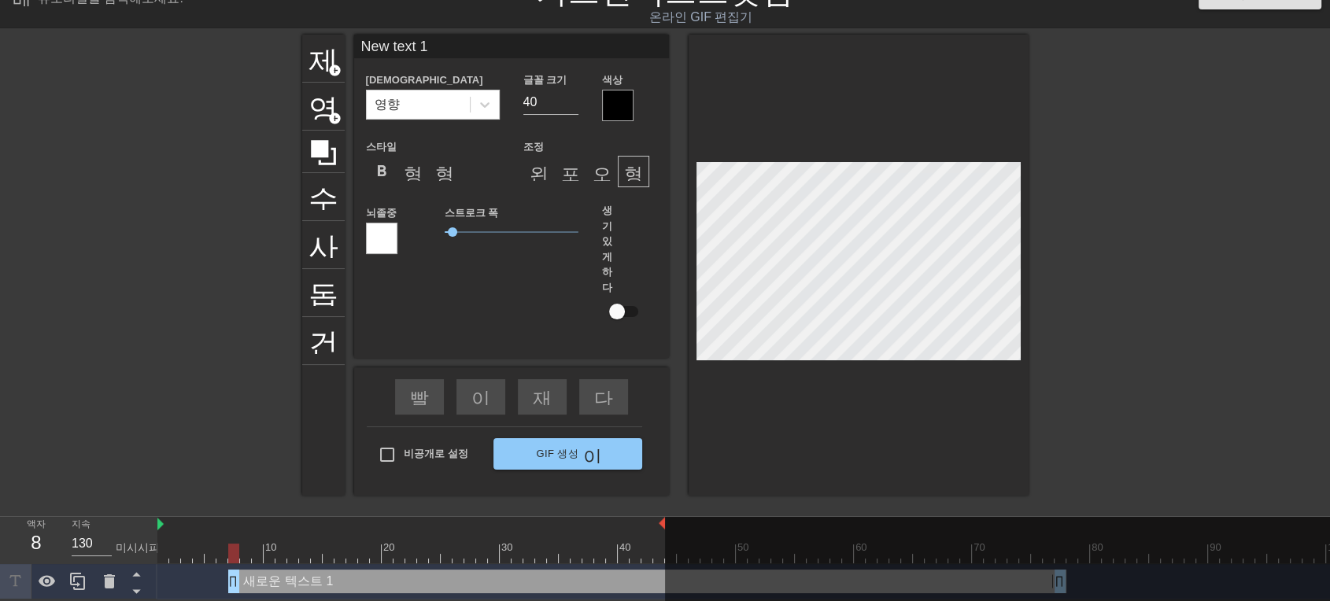
scroll to position [2, 2]
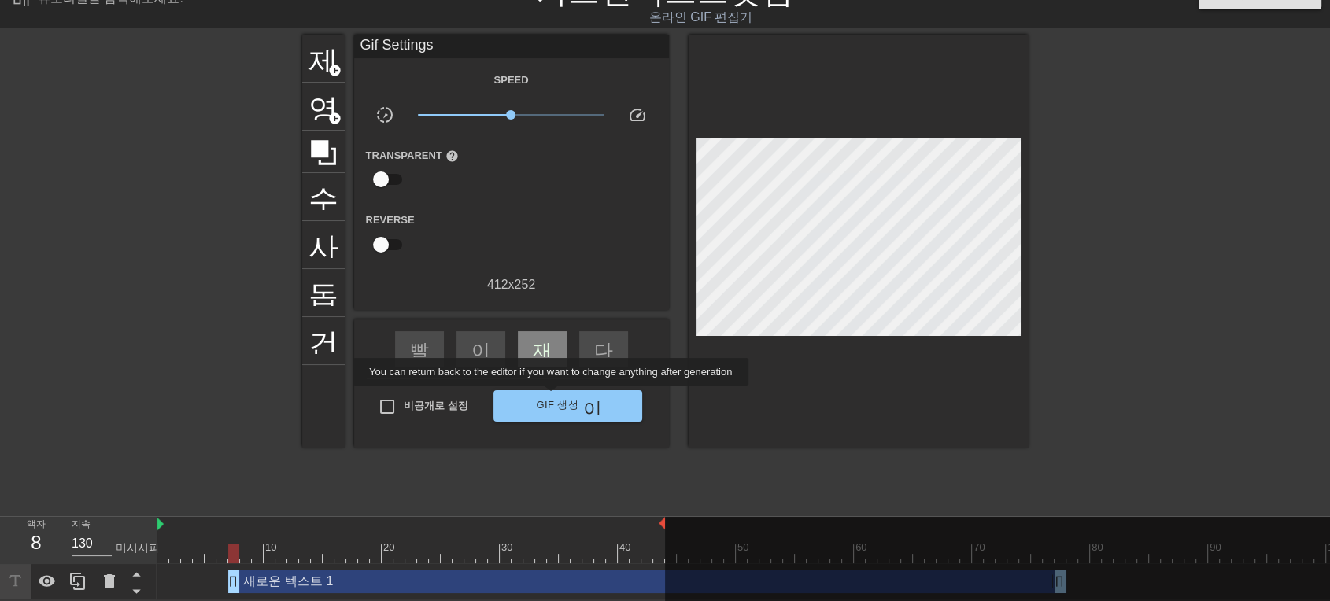
click at [552, 397] on div "빨리 되감기 이전 건너뛰기 재생_화살표 다음 건너뛰기 비공개로 설정 GIF 생성 이중 화살표" at bounding box center [511, 383] width 315 height 128
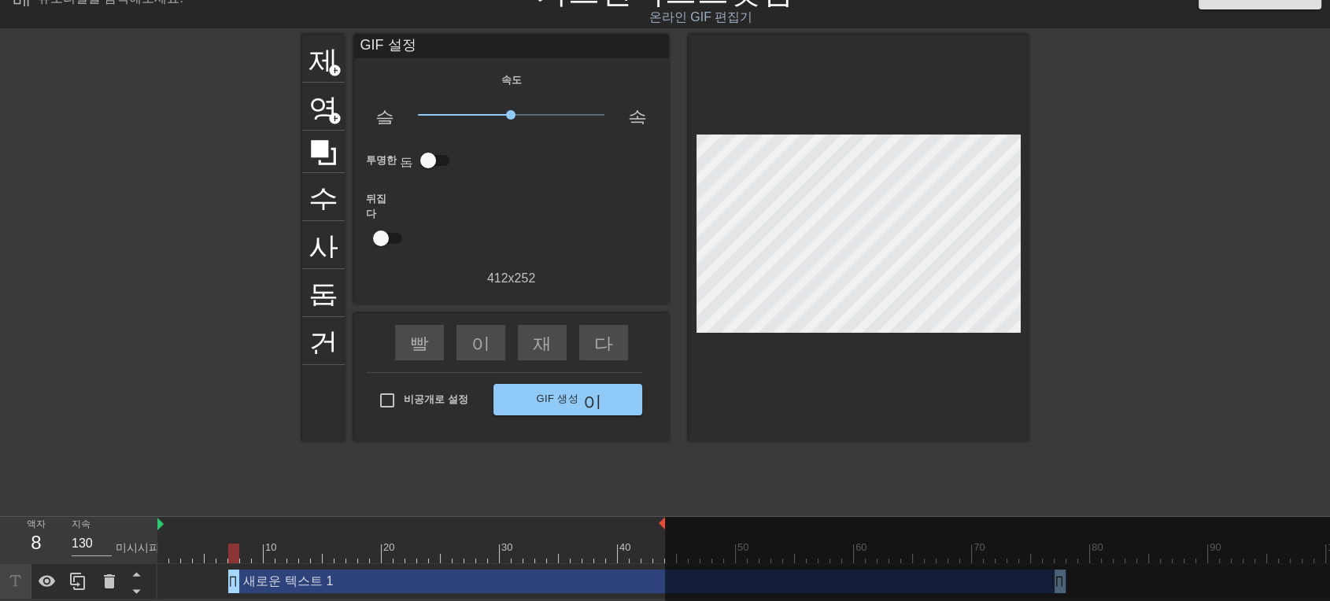
click at [615, 313] on div "빨리 되감기 이전 건너뛰기 재생_화살표 다음 건너뛰기" at bounding box center [511, 342] width 257 height 59
click at [604, 372] on div "비공개로 설정 GIF 생성 이중 화살표" at bounding box center [504, 403] width 275 height 62
click at [601, 334] on font "다음 건너뛰기" at bounding box center [653, 341] width 118 height 19
click at [556, 338] on div "재생_화살표" at bounding box center [542, 342] width 49 height 35
